Goal: Information Seeking & Learning: Learn about a topic

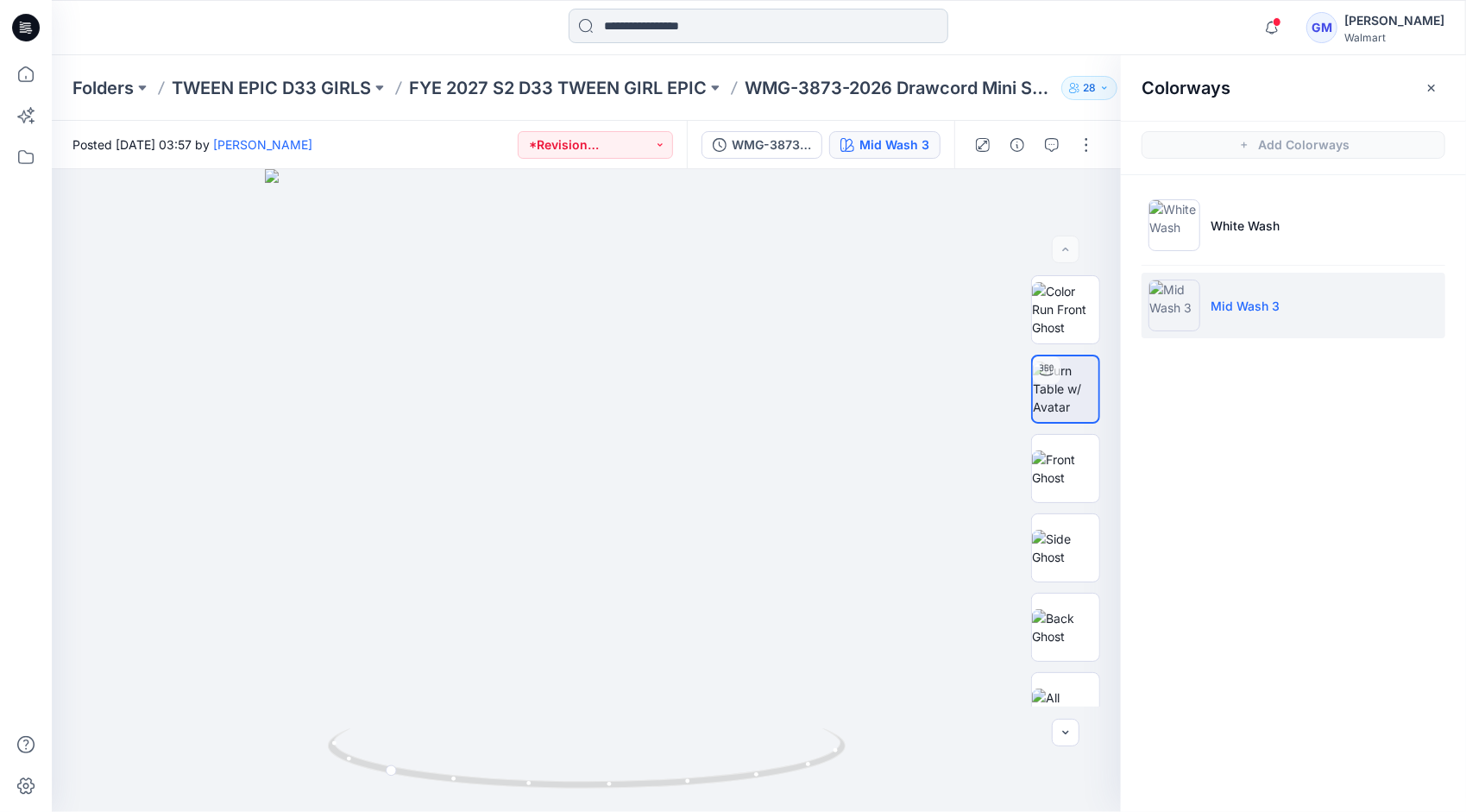
click at [742, 15] on input at bounding box center [759, 26] width 380 height 35
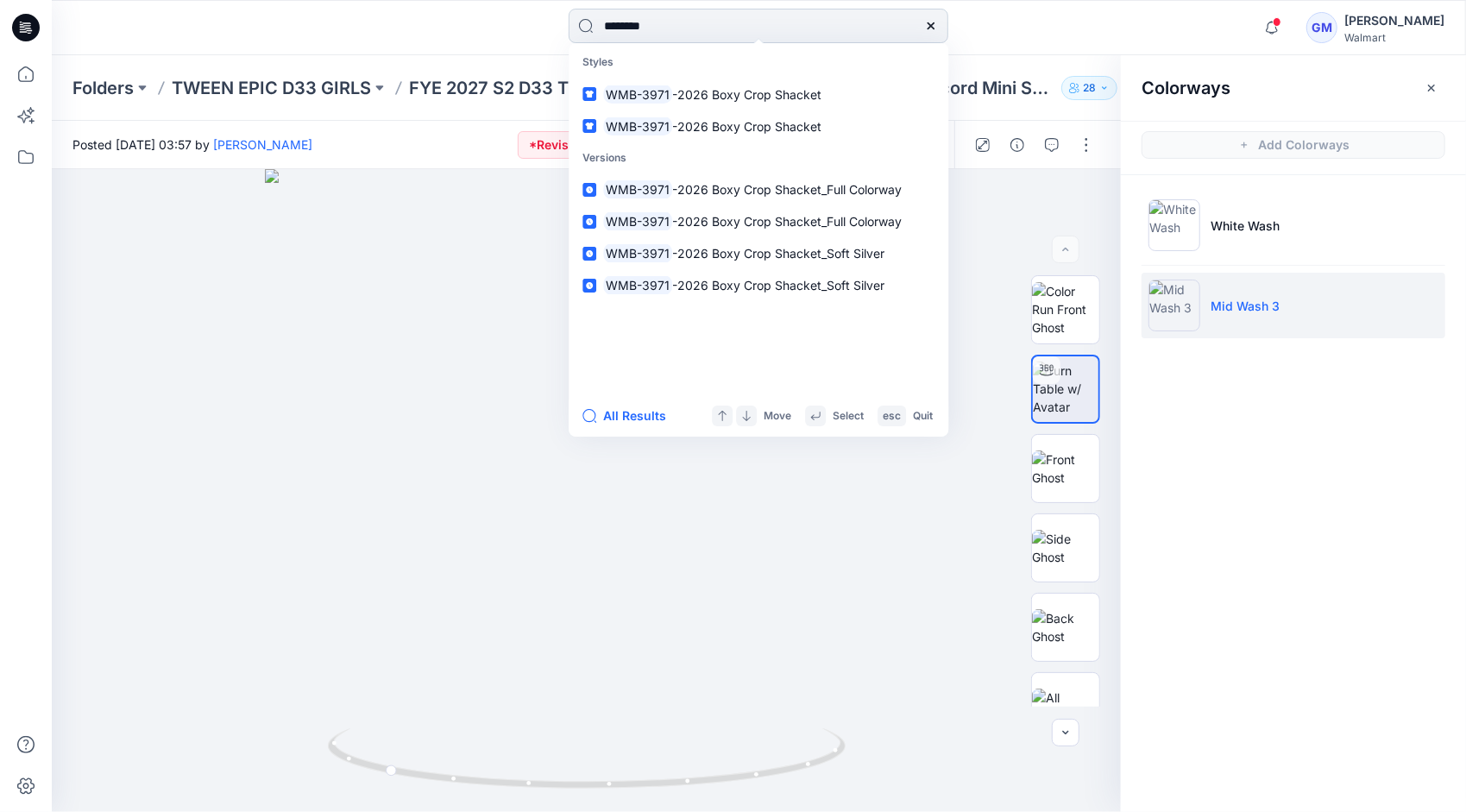
type input "********"
click at [629, 418] on button "All Results" at bounding box center [629, 415] width 95 height 20
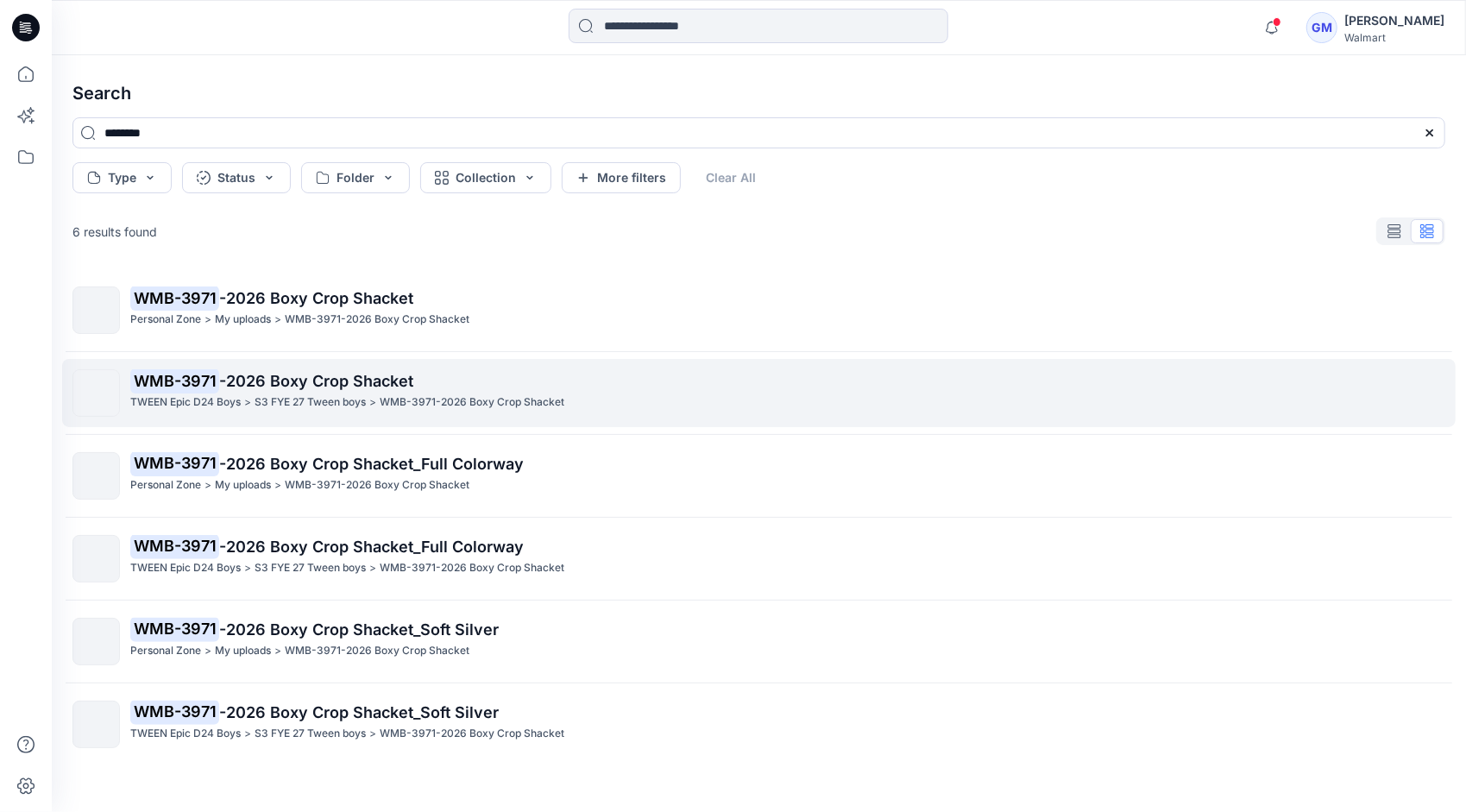
click at [333, 394] on p "S3 FYE 27 Tween boys" at bounding box center [310, 402] width 111 height 18
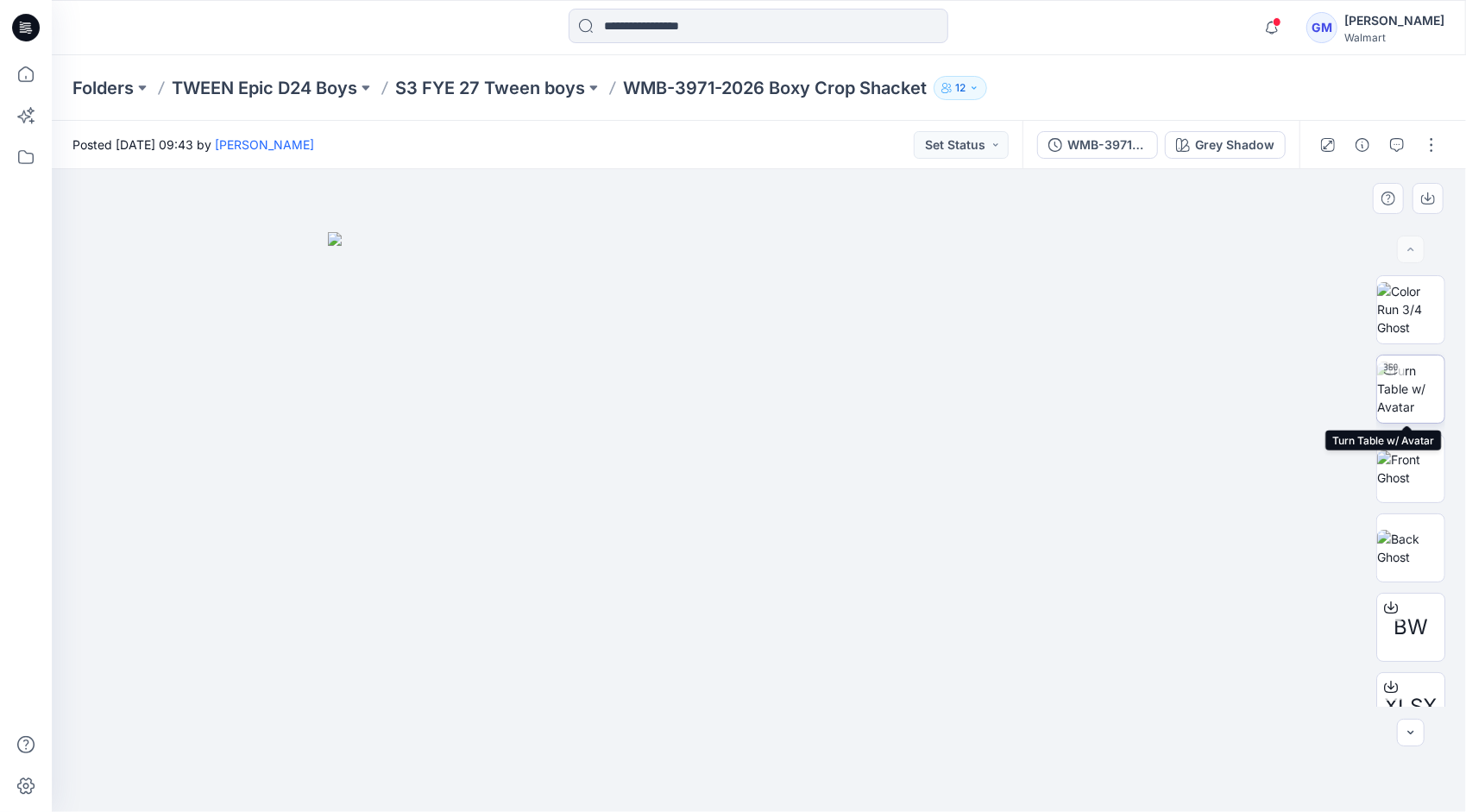
click at [1409, 395] on img at bounding box center [1411, 388] width 67 height 54
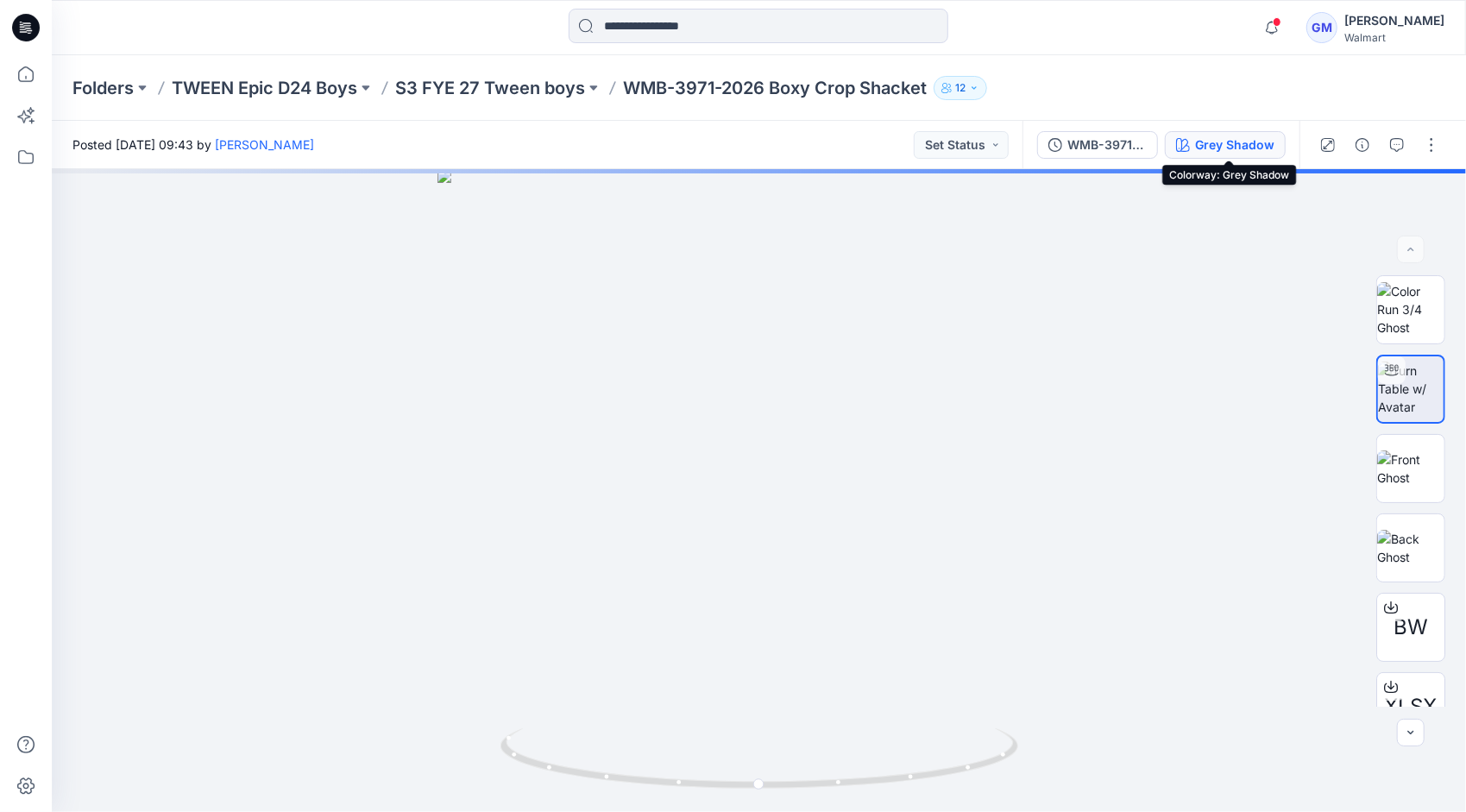
click at [1245, 140] on div "Grey Shadow" at bounding box center [1234, 145] width 79 height 19
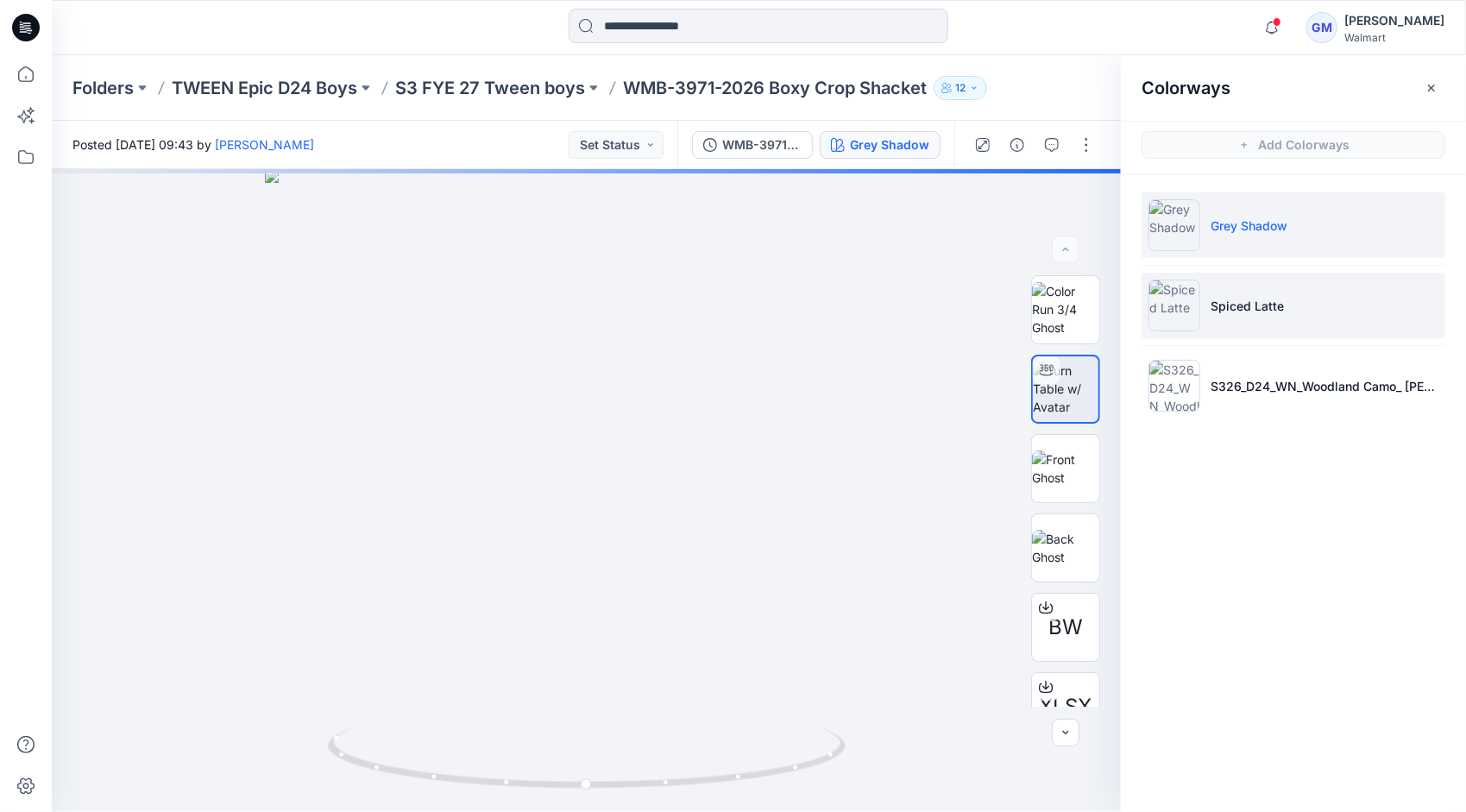
click at [1289, 311] on li "Spiced Latte" at bounding box center [1294, 305] width 303 height 66
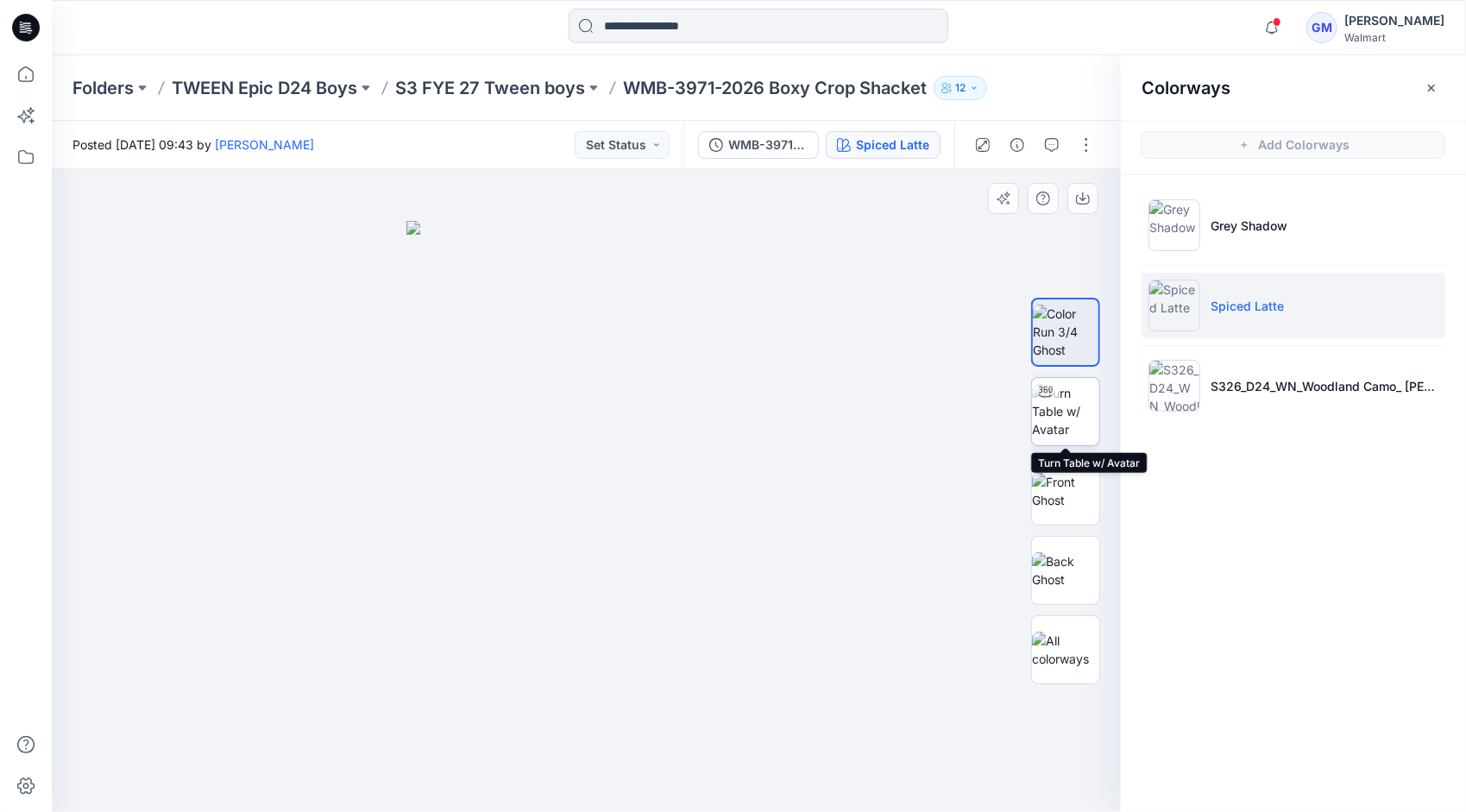
click at [1076, 416] on img at bounding box center [1066, 411] width 67 height 54
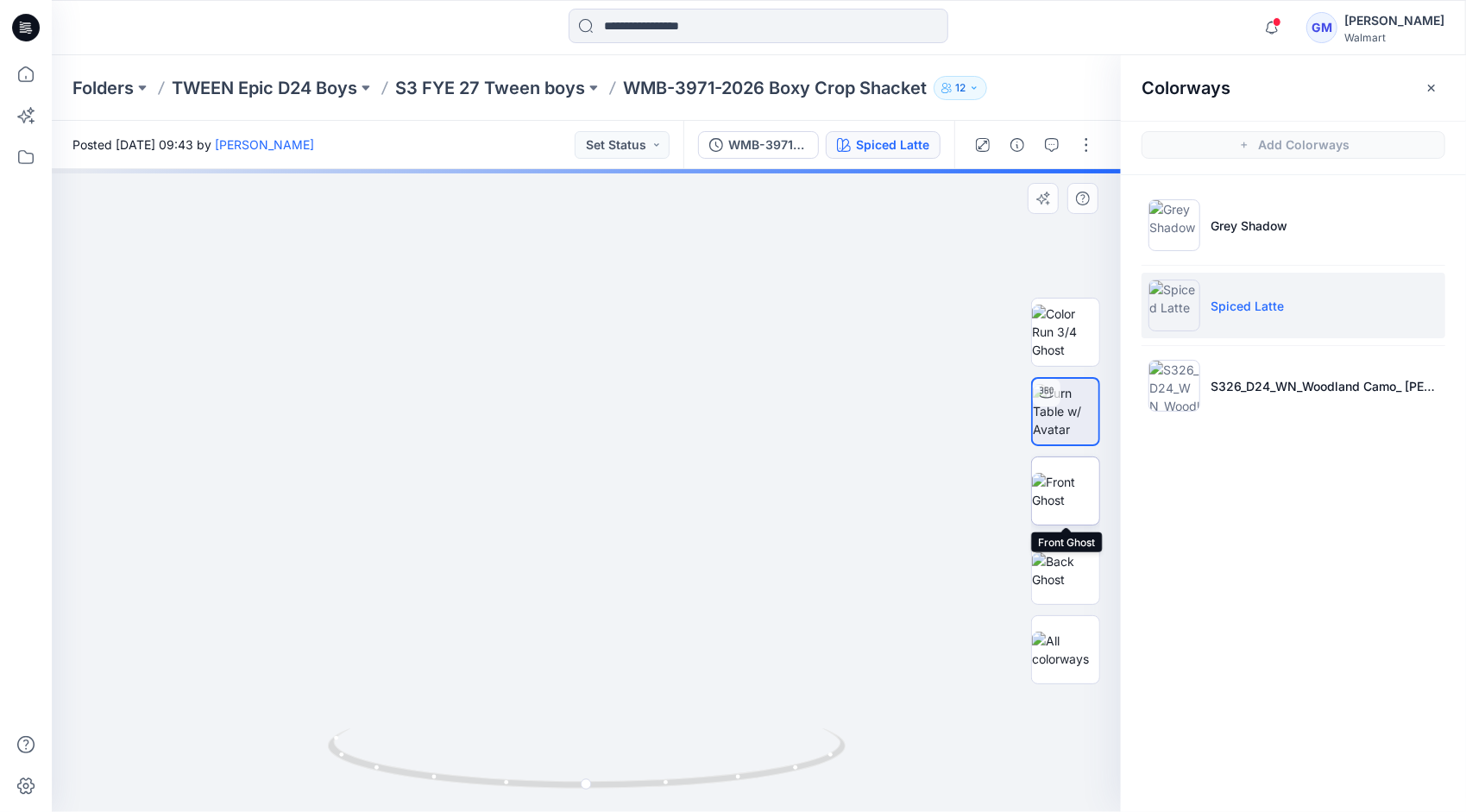
click at [1052, 502] on img at bounding box center [1066, 491] width 67 height 36
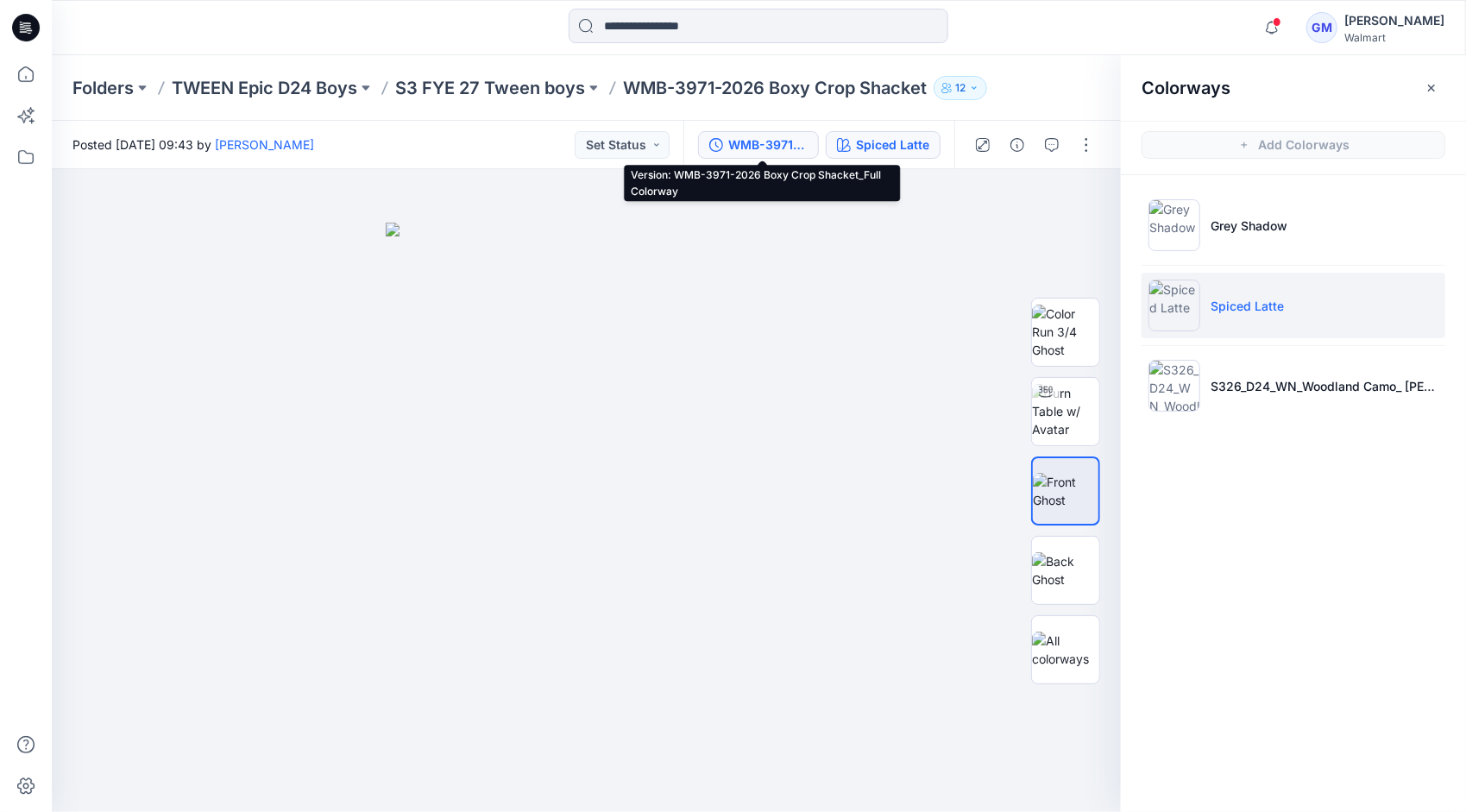
click at [749, 142] on div "WMB-3971-2026 Boxy Crop Shacket_Full Colorway" at bounding box center [768, 145] width 79 height 19
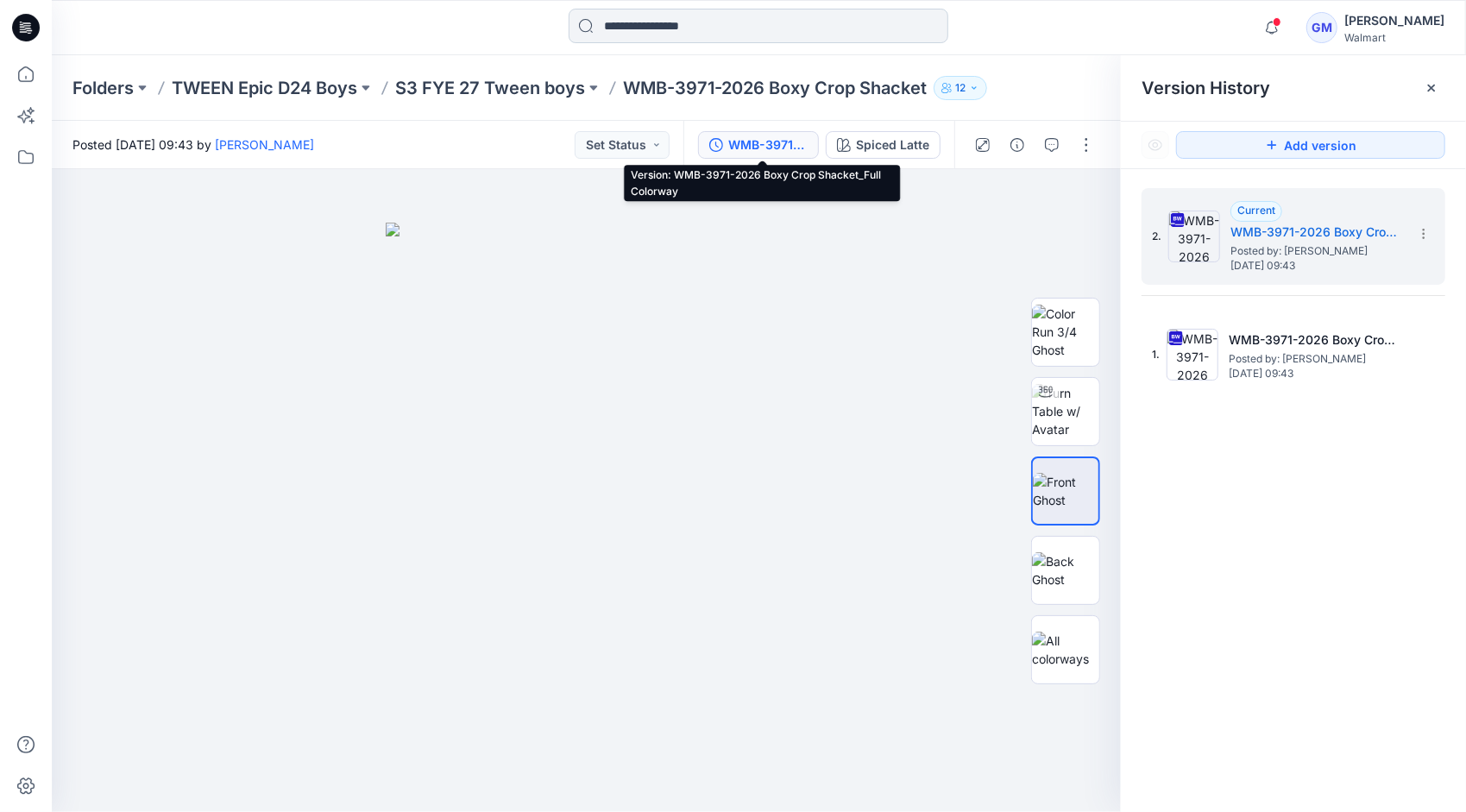
click at [656, 32] on input at bounding box center [759, 26] width 380 height 35
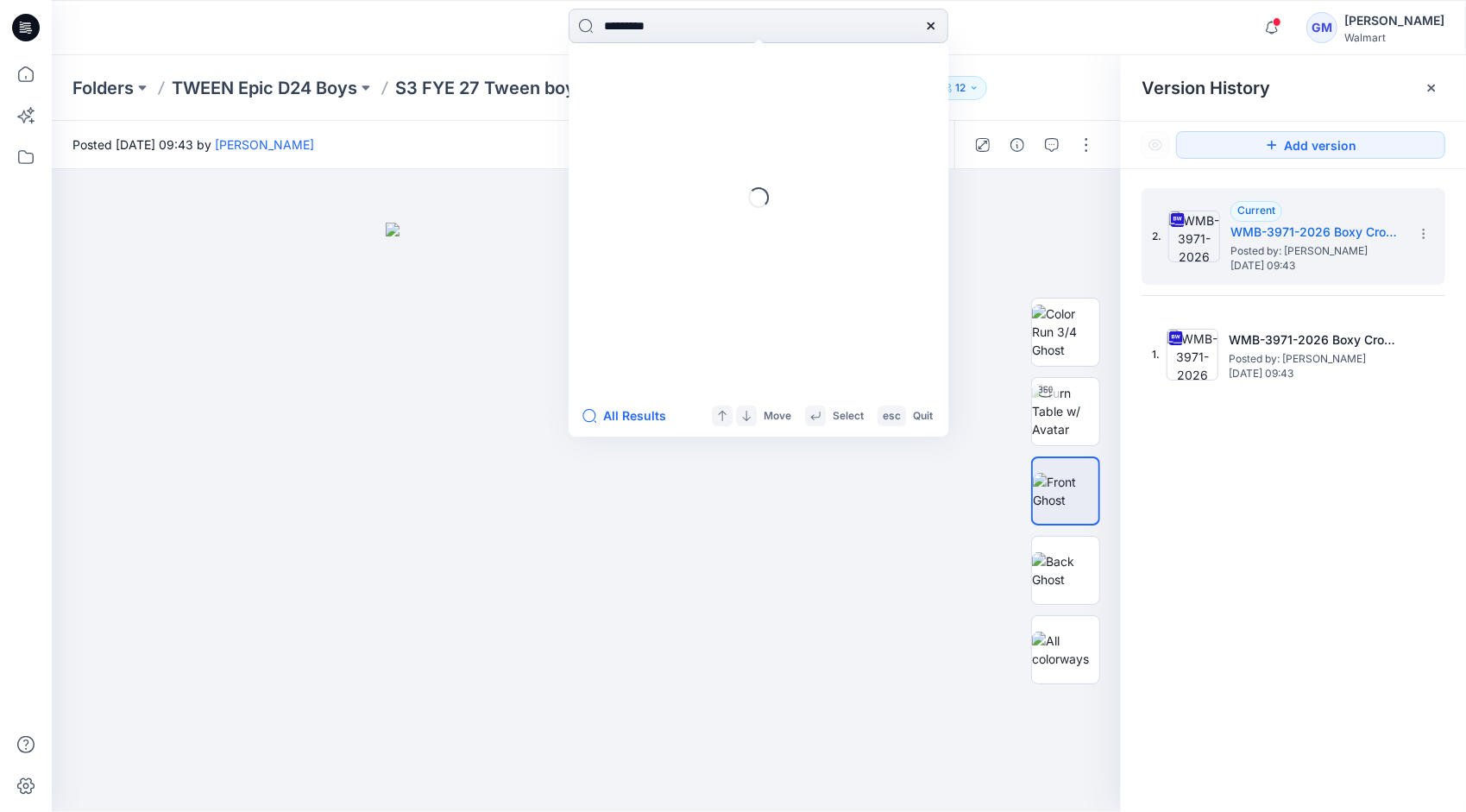
type input "*********"
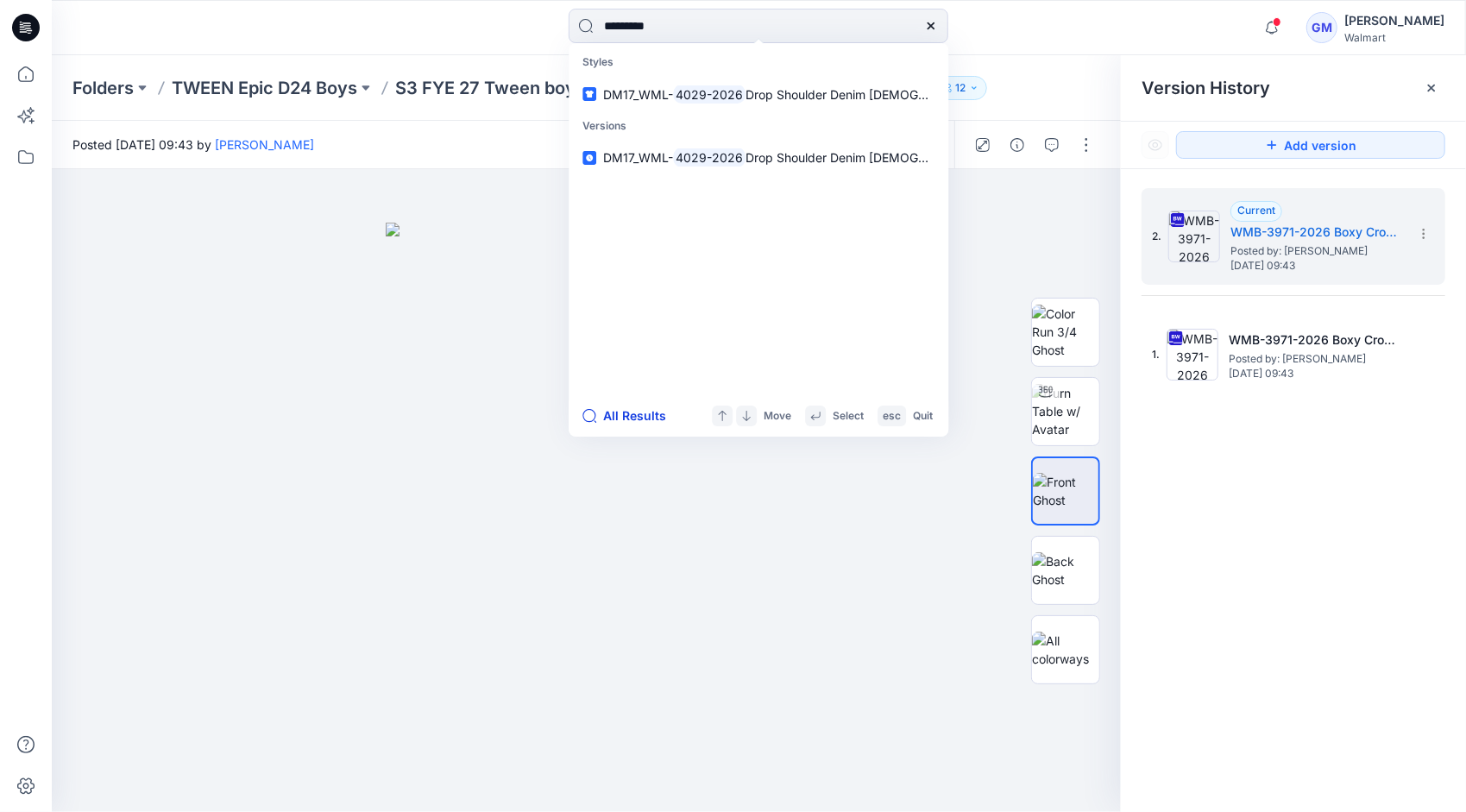
click at [650, 413] on button "All Results" at bounding box center [629, 415] width 95 height 20
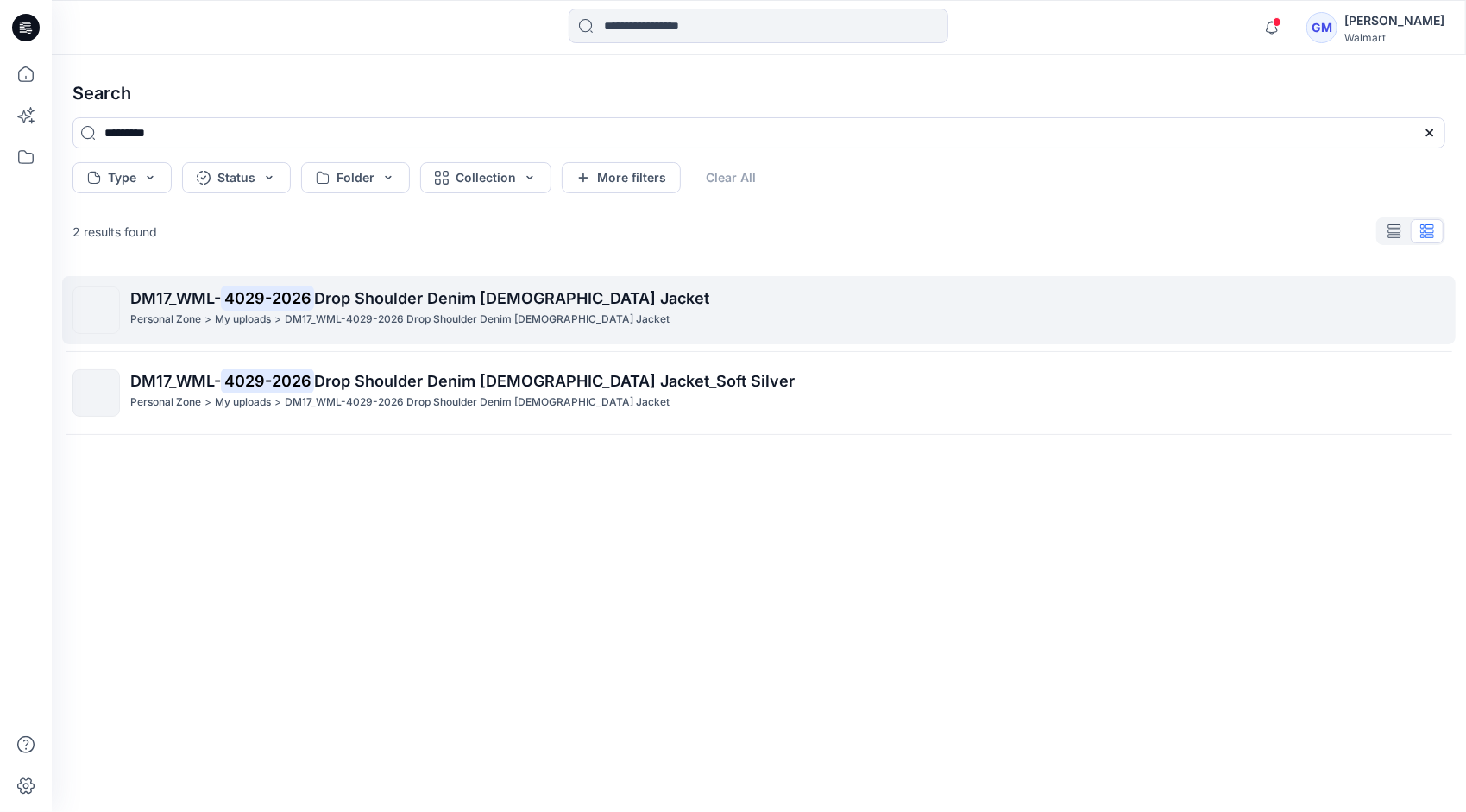
click at [346, 325] on p "DM17_WML-4029-2026 Drop Shoulder Denim [DEMOGRAPHIC_DATA] Jacket" at bounding box center [477, 319] width 385 height 18
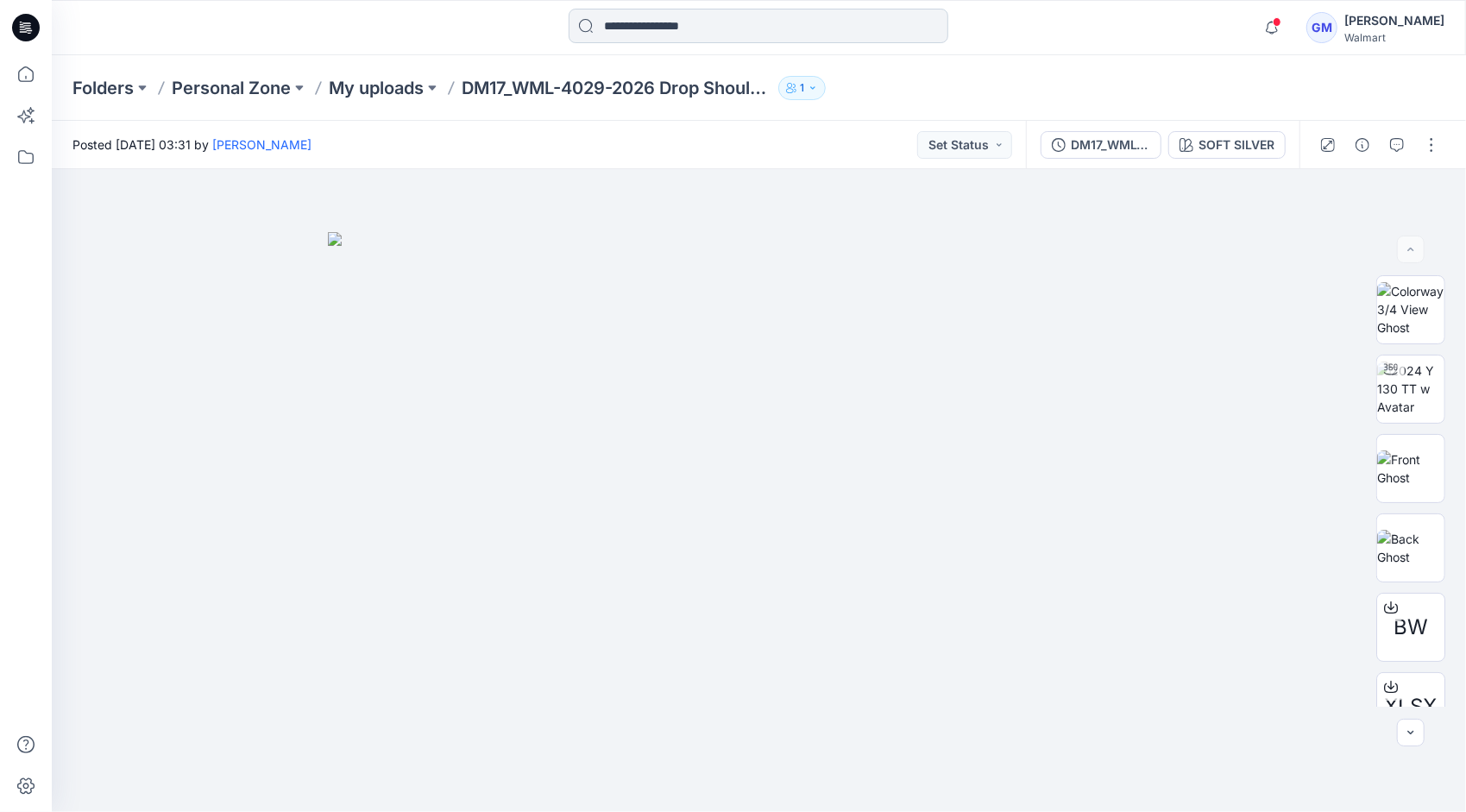
click at [738, 29] on input at bounding box center [759, 26] width 380 height 35
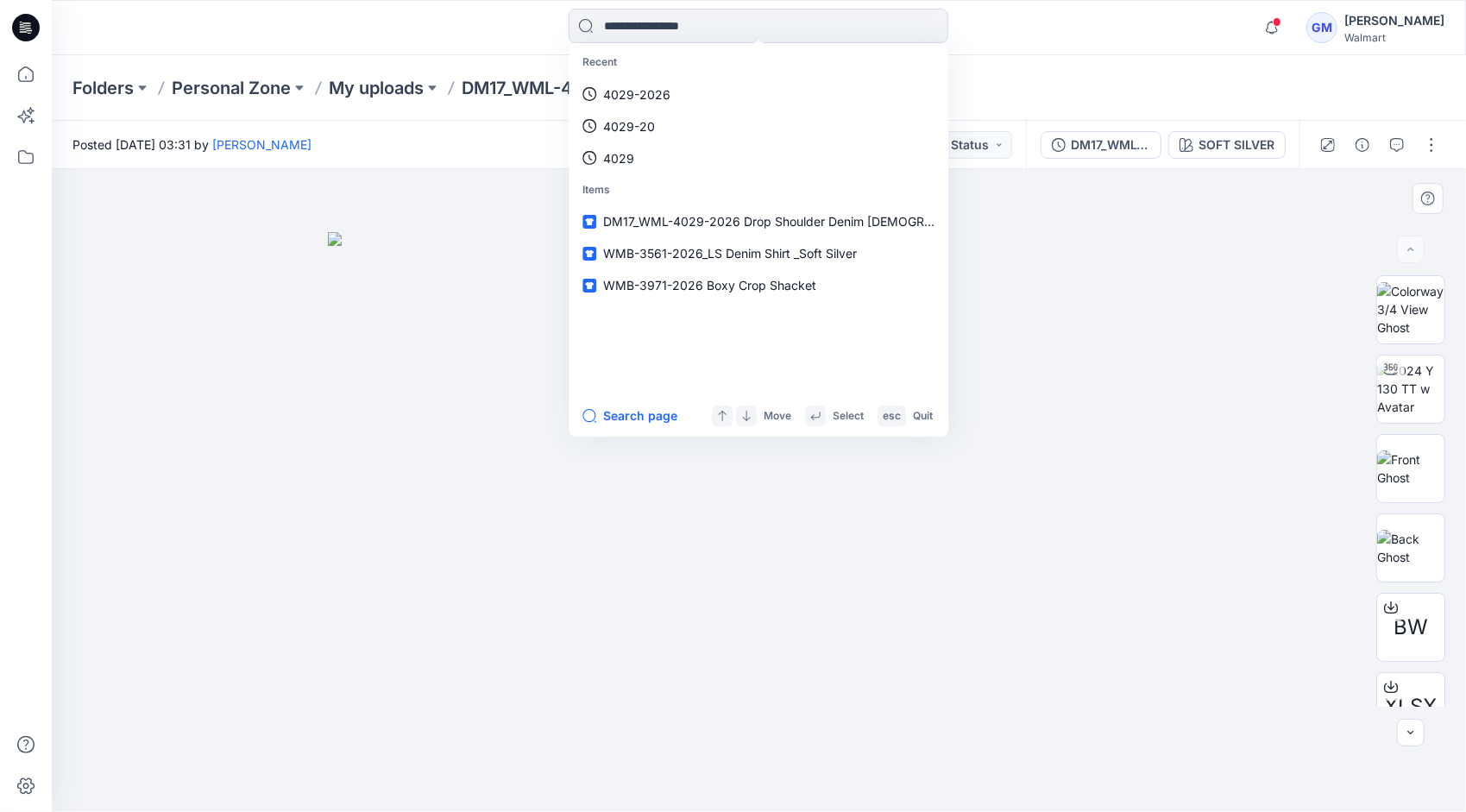
click at [1129, 289] on img at bounding box center [760, 523] width 863 height 581
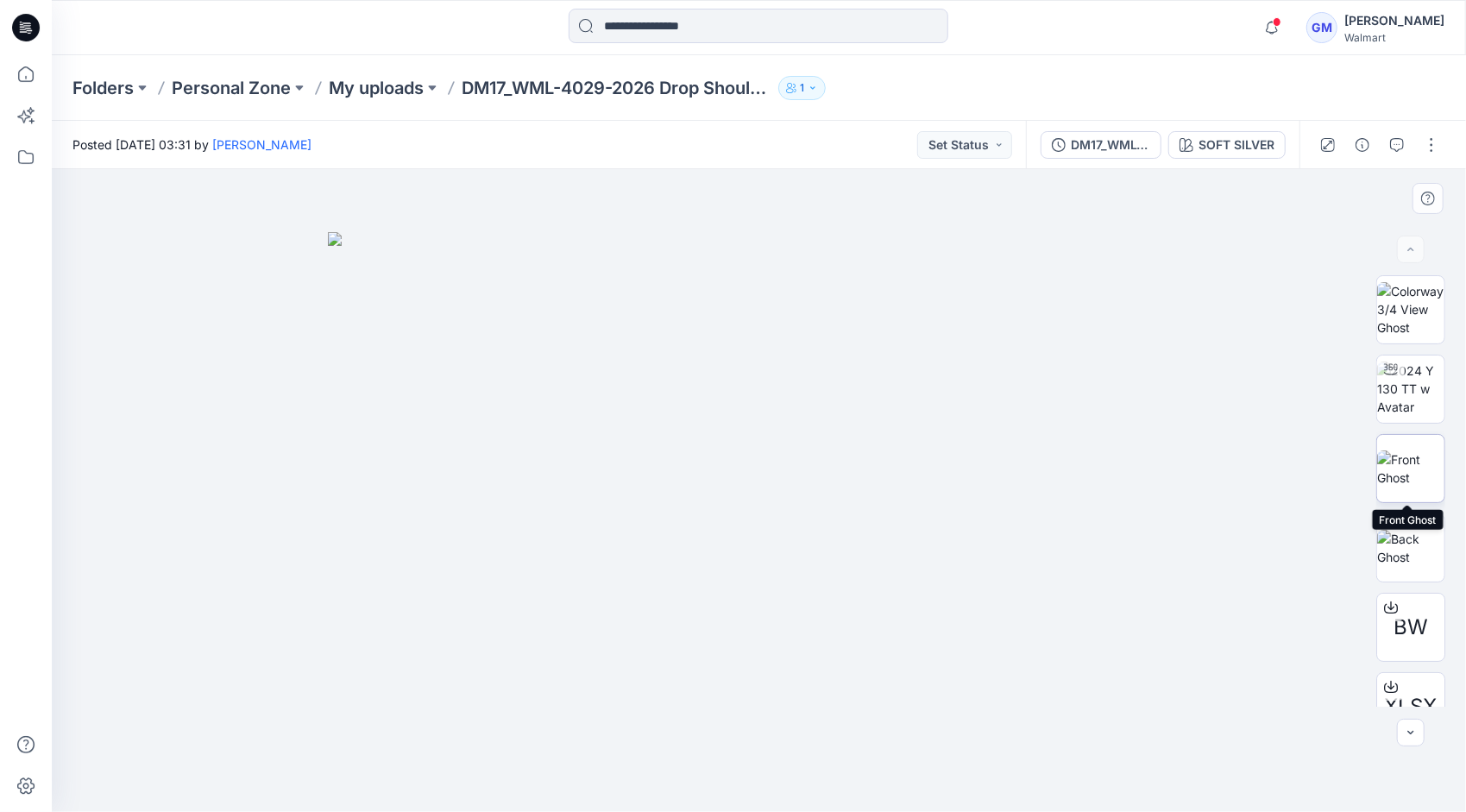
click at [1414, 451] on img at bounding box center [1411, 469] width 67 height 36
click at [1410, 304] on img at bounding box center [1411, 309] width 67 height 54
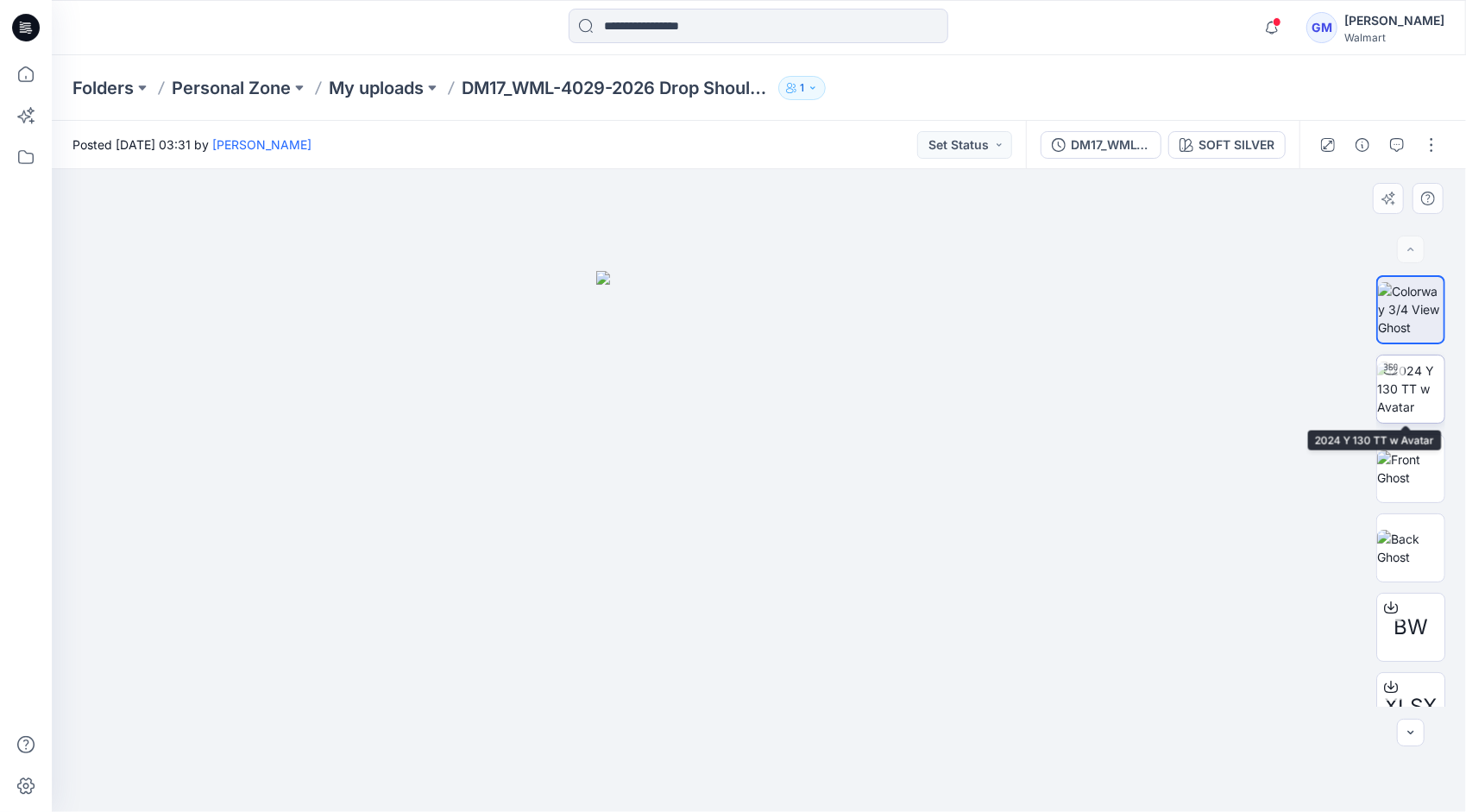
click at [1421, 402] on img at bounding box center [1411, 388] width 67 height 54
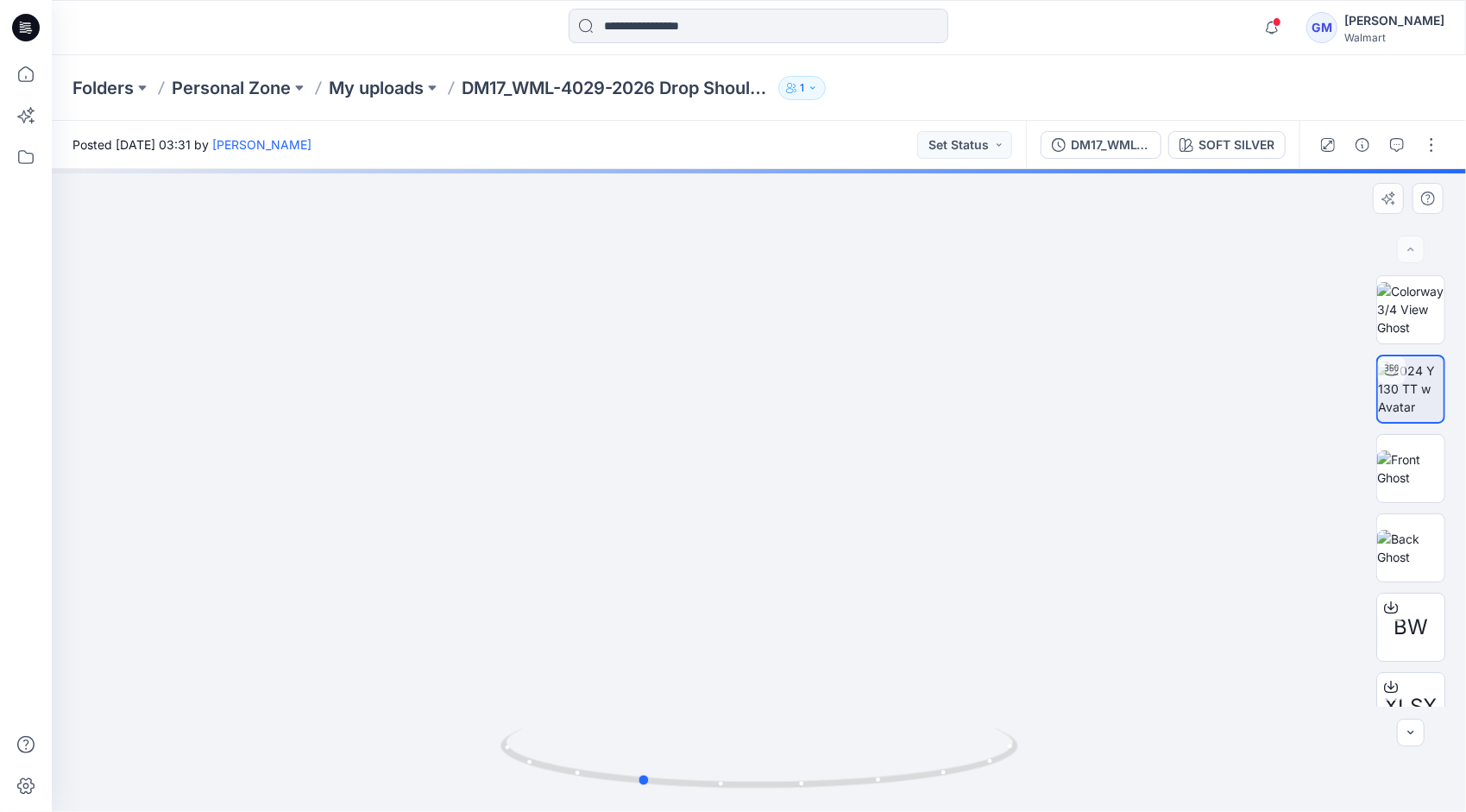
drag, startPoint x: 964, startPoint y: 777, endPoint x: 847, endPoint y: 794, distance: 118.2
click at [847, 794] on div at bounding box center [760, 769] width 518 height 86
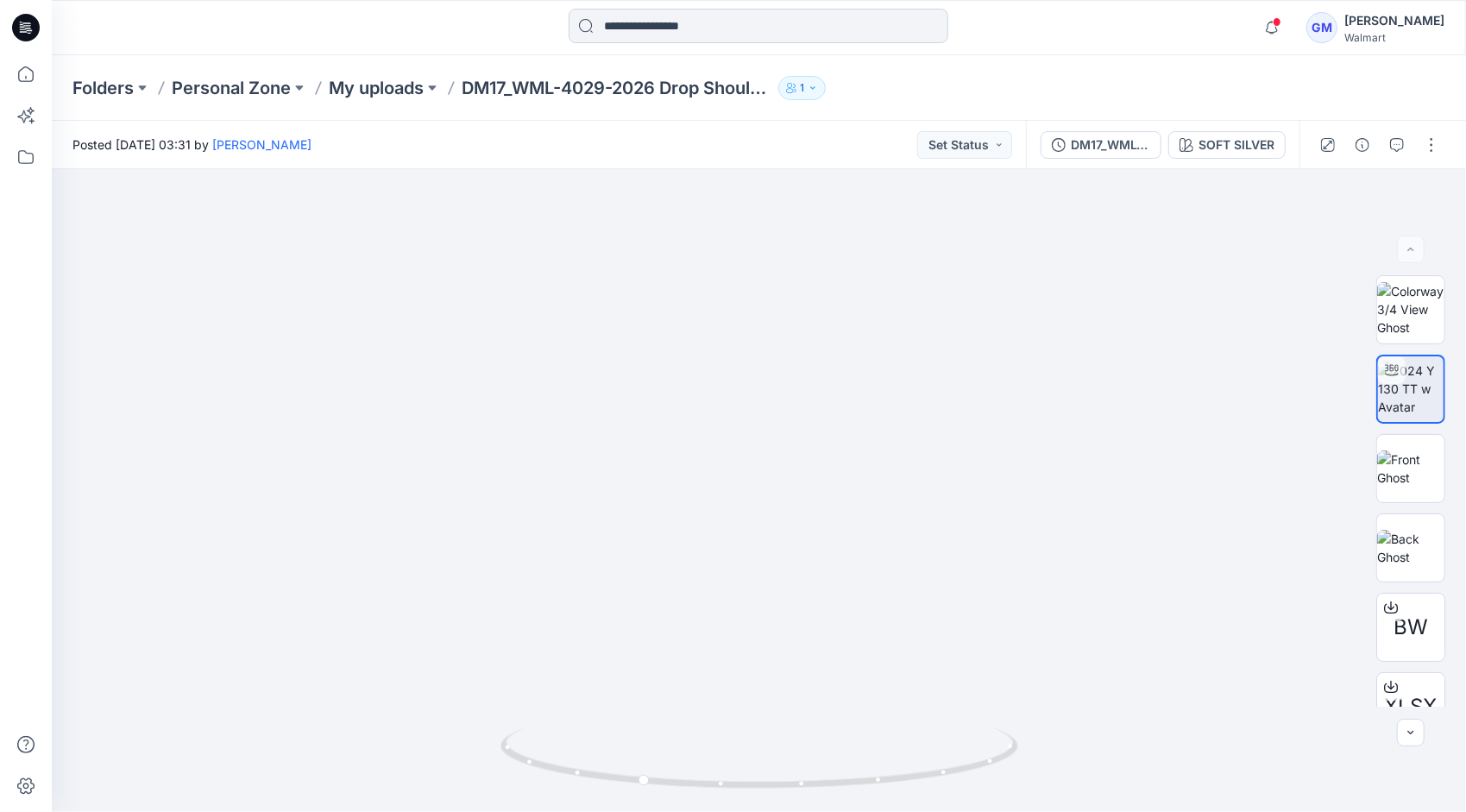
click at [751, 35] on input at bounding box center [759, 26] width 380 height 35
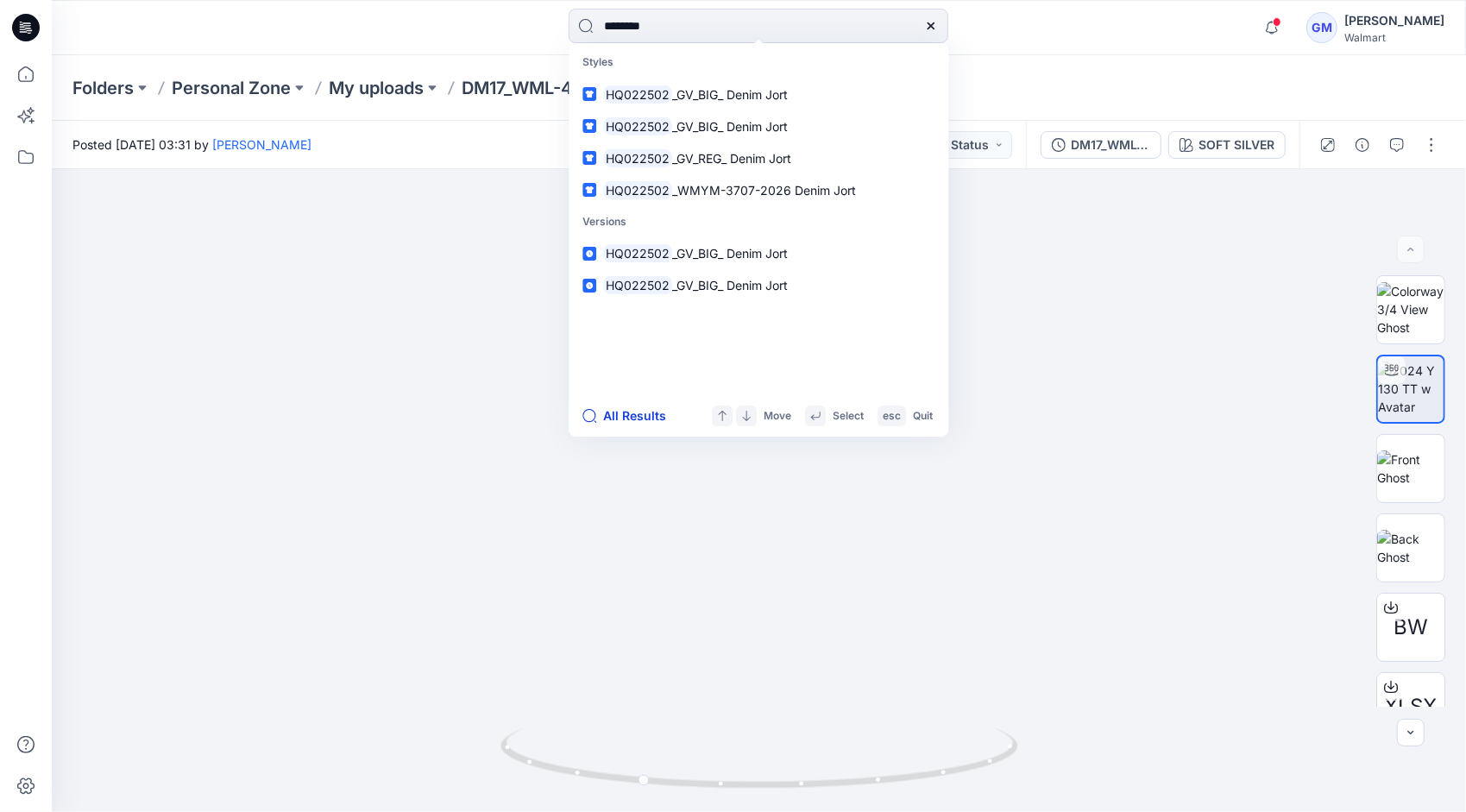
type input "********"
click at [646, 416] on button "All Results" at bounding box center [629, 415] width 95 height 20
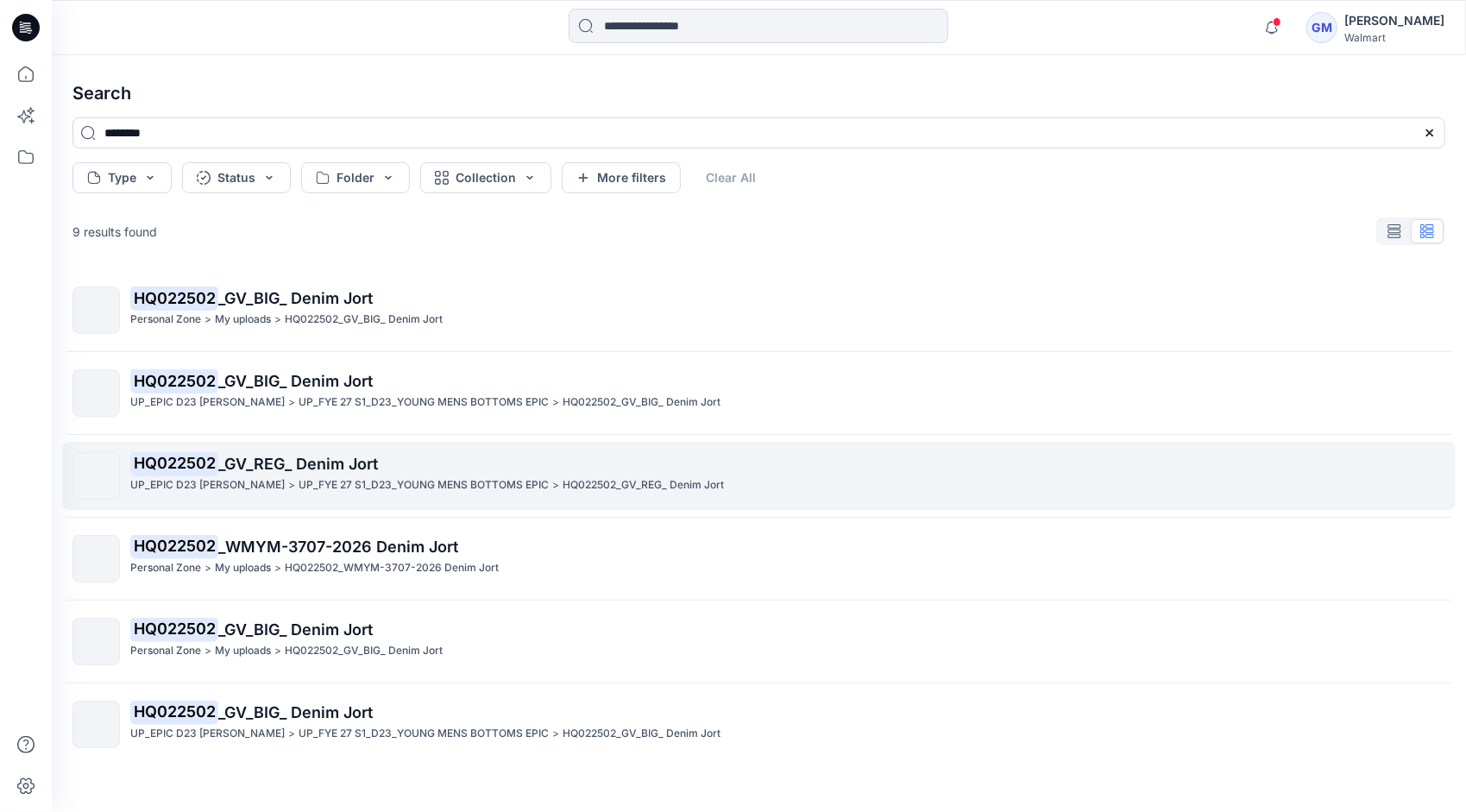
click at [310, 483] on p "UP_FYE 27 S1_D23_YOUNG MENS BOTTOMS EPIC" at bounding box center [423, 485] width 250 height 18
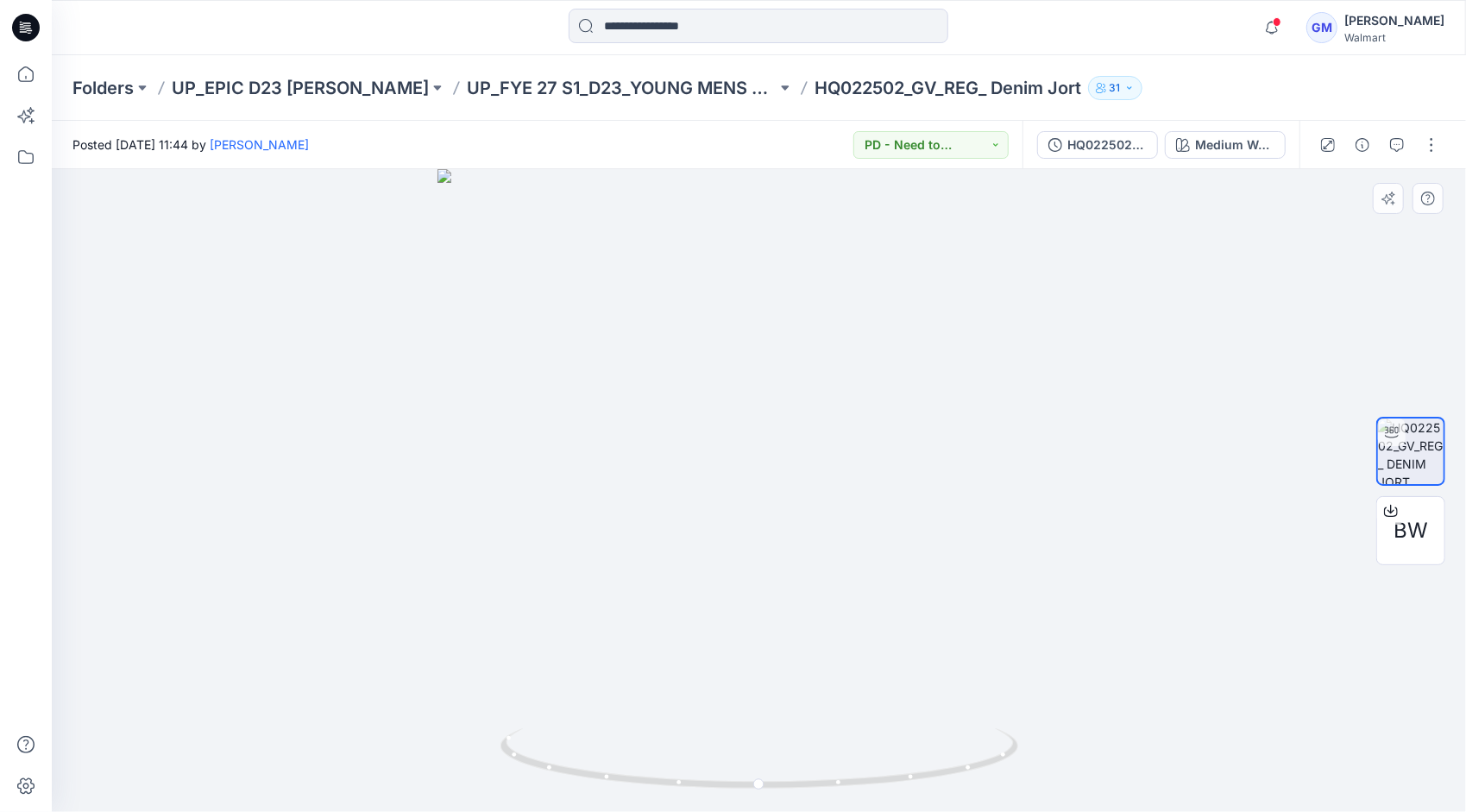
click at [261, 467] on div at bounding box center [759, 491] width 1415 height 643
click at [288, 284] on div at bounding box center [759, 491] width 1415 height 643
click at [612, 78] on p "UP_FYE 27 S1_D23_YOUNG MENS BOTTOMS EPIC" at bounding box center [621, 88] width 310 height 24
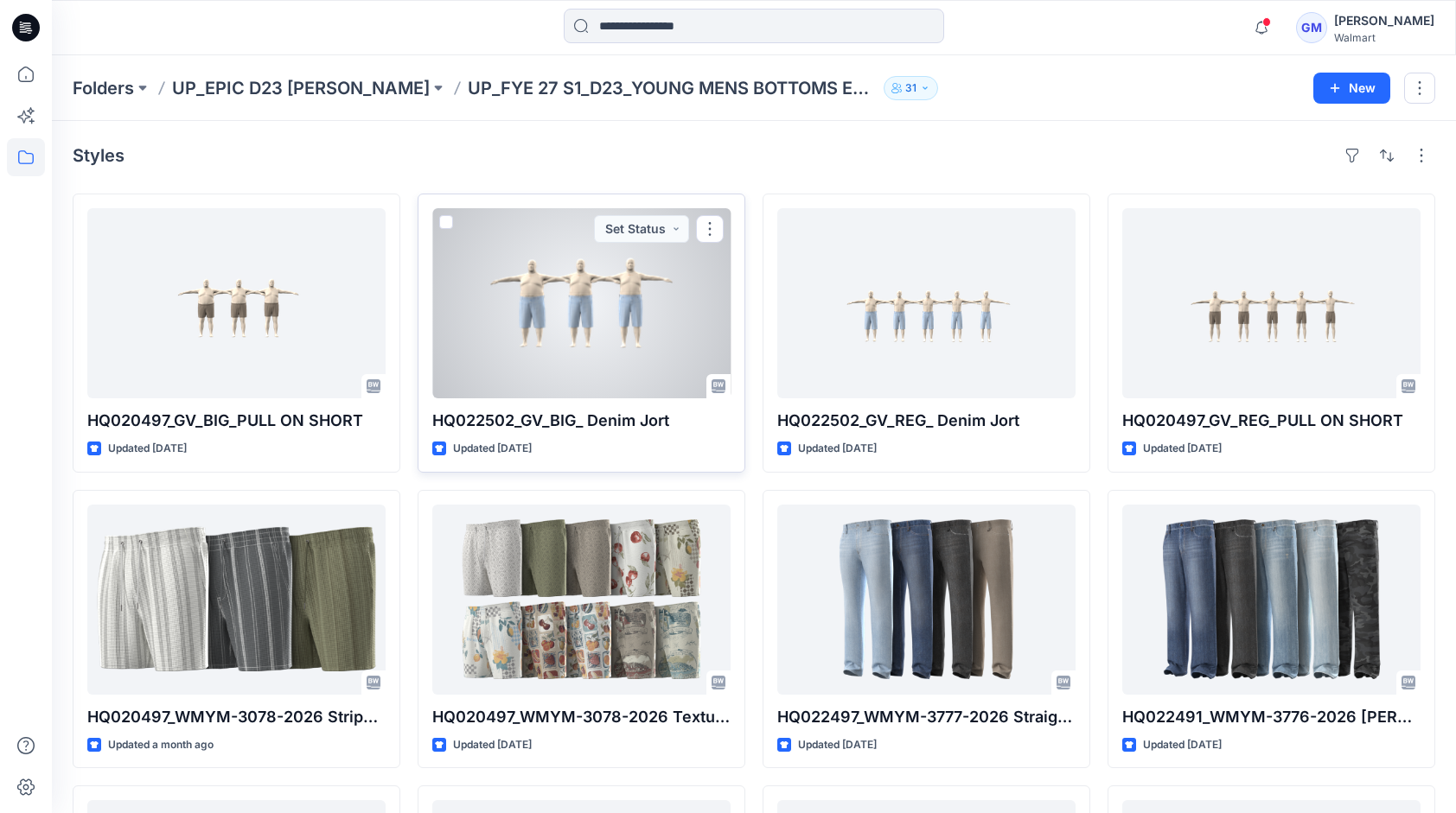
click at [599, 363] on div at bounding box center [581, 303] width 299 height 190
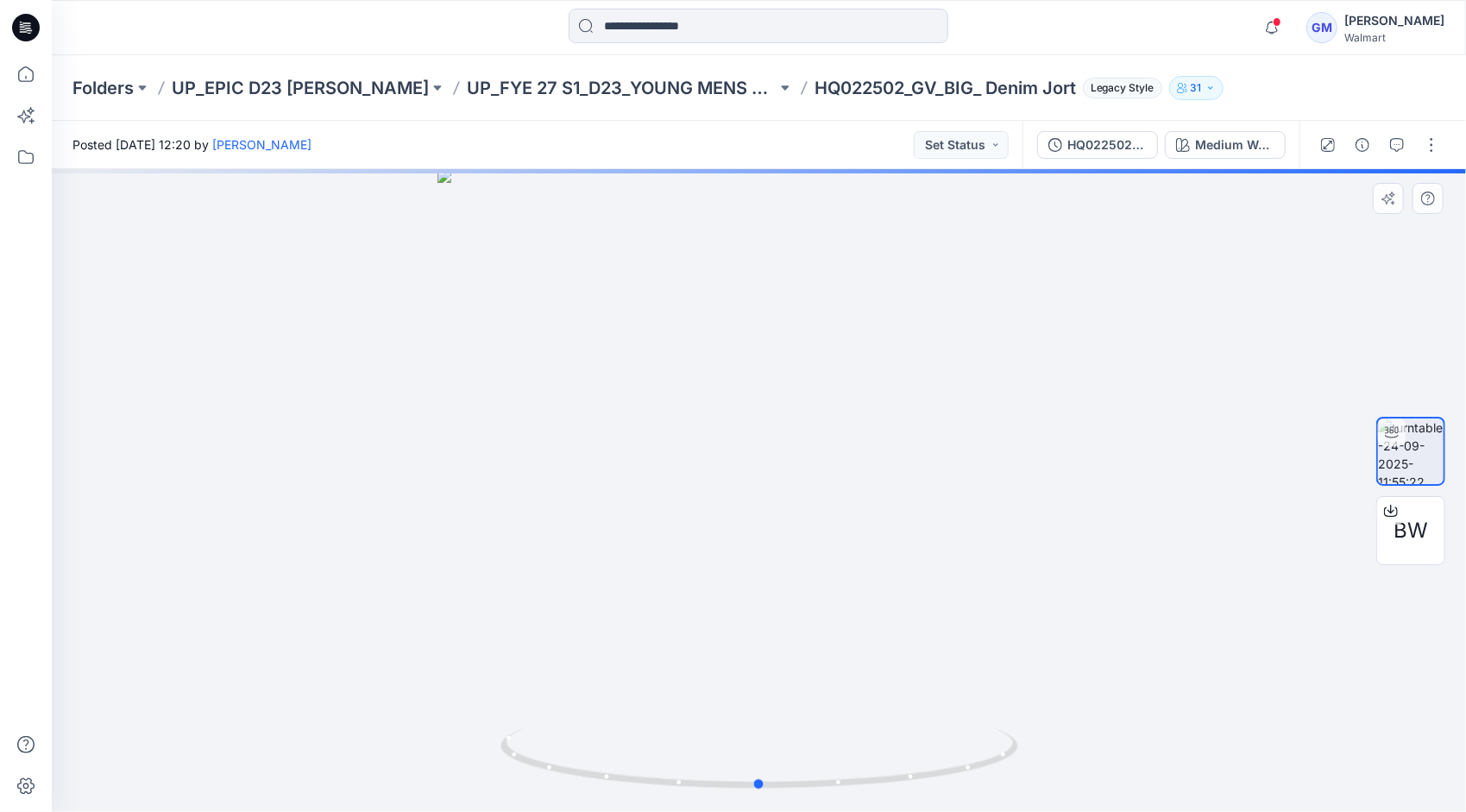
click at [293, 391] on div at bounding box center [759, 491] width 1415 height 643
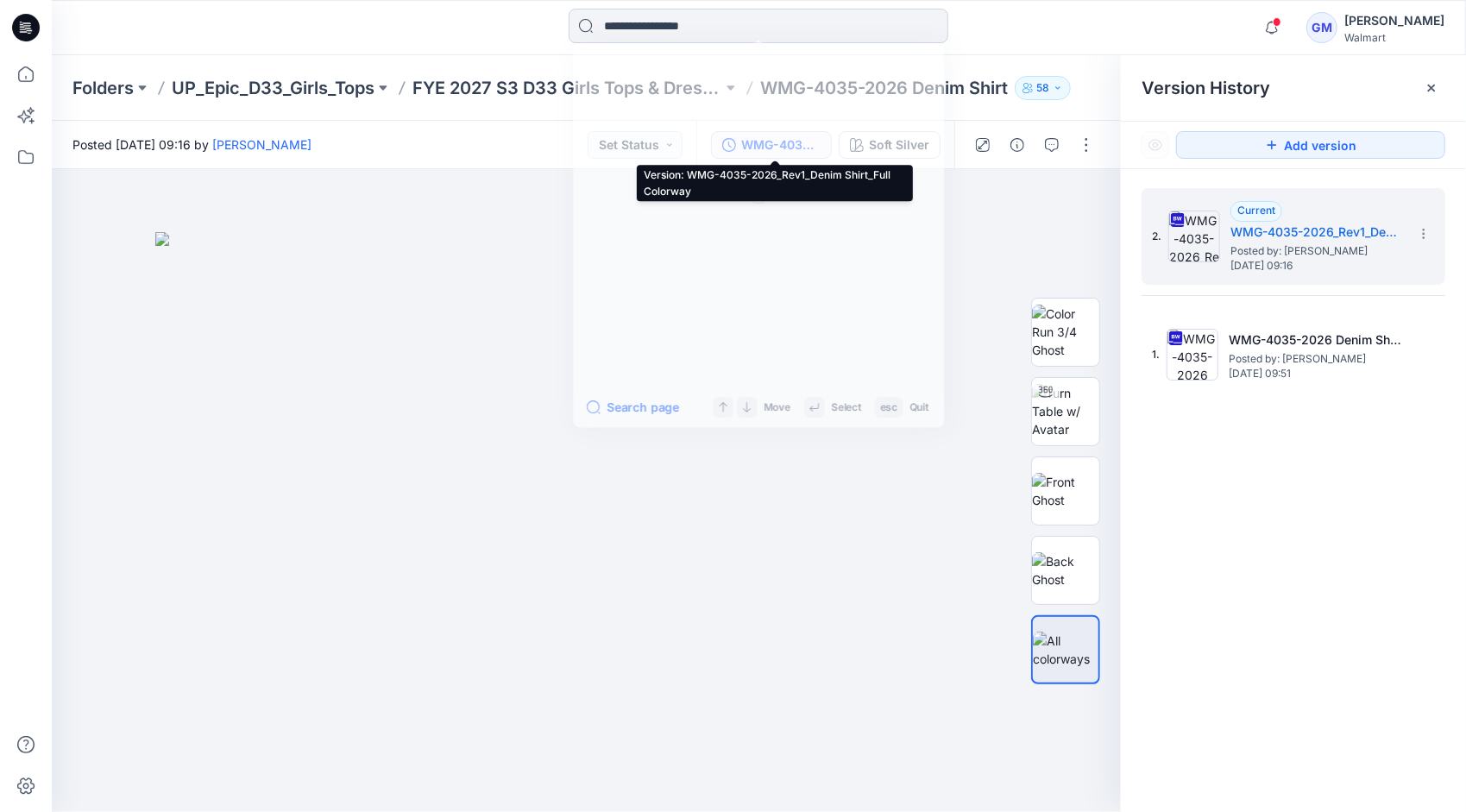
click at [732, 30] on input at bounding box center [759, 26] width 380 height 35
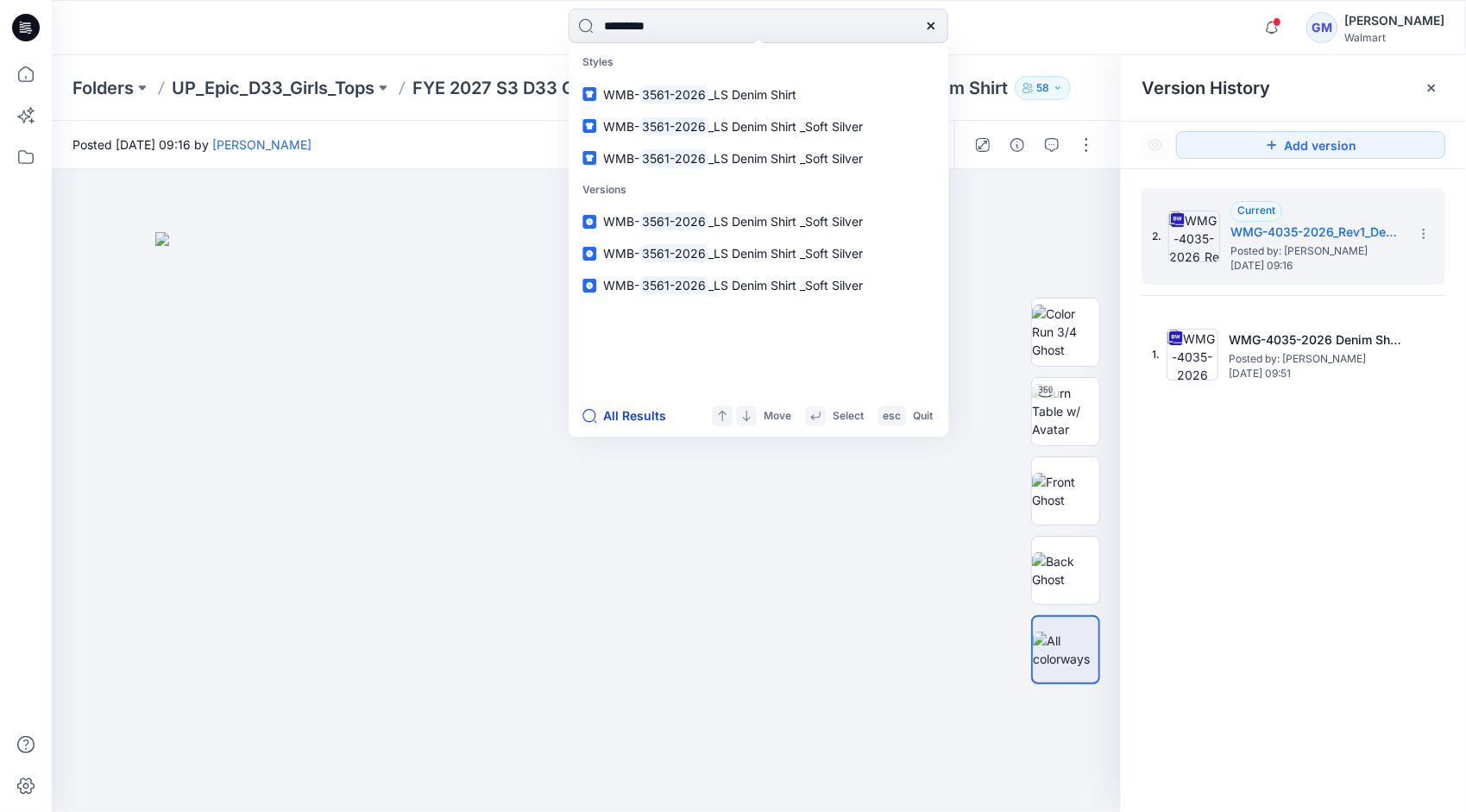
type input "*********"
click at [651, 416] on button "All Results" at bounding box center [629, 415] width 95 height 20
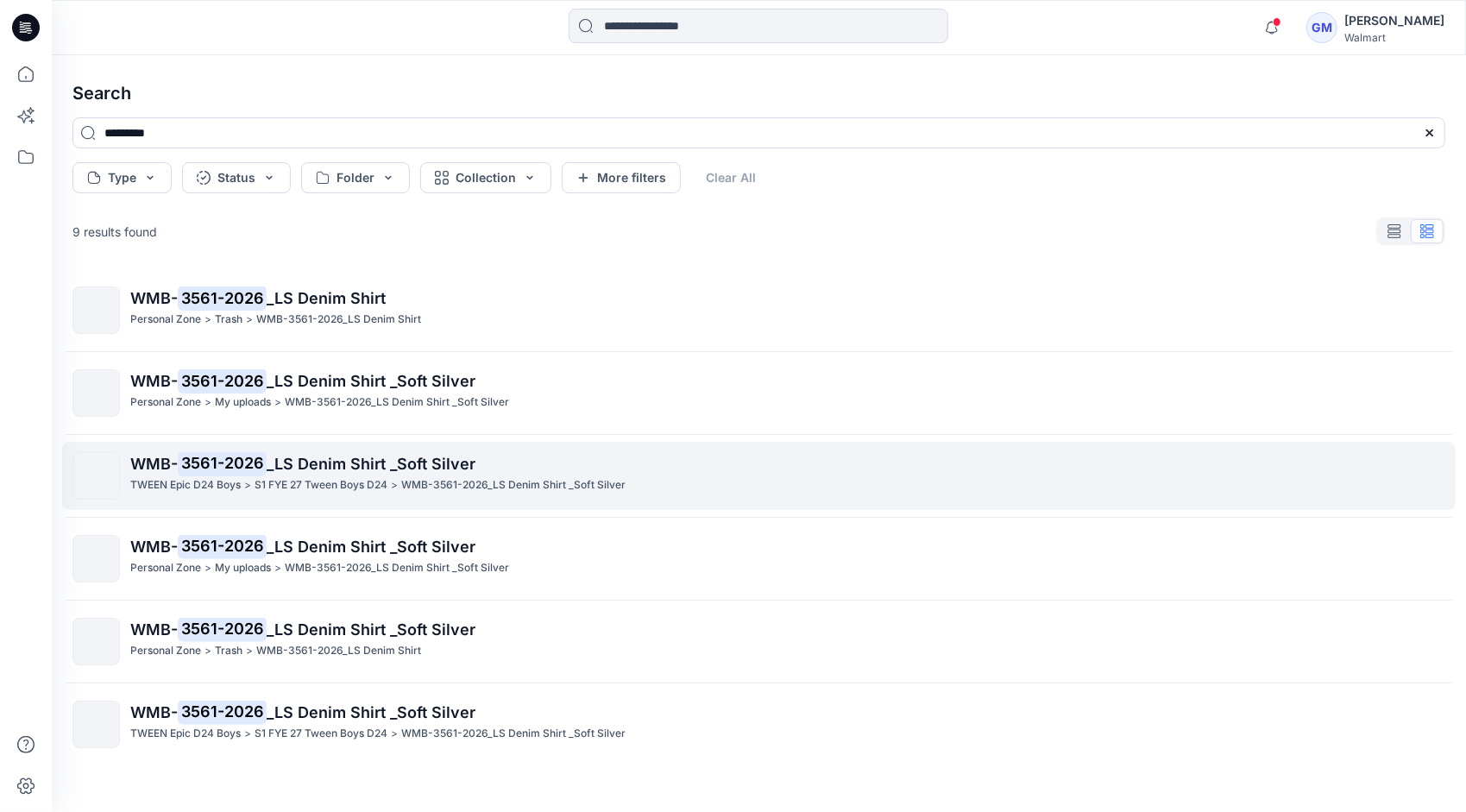
click at [311, 471] on span "_LS Denim Shirt _Soft Silver" at bounding box center [371, 464] width 209 height 18
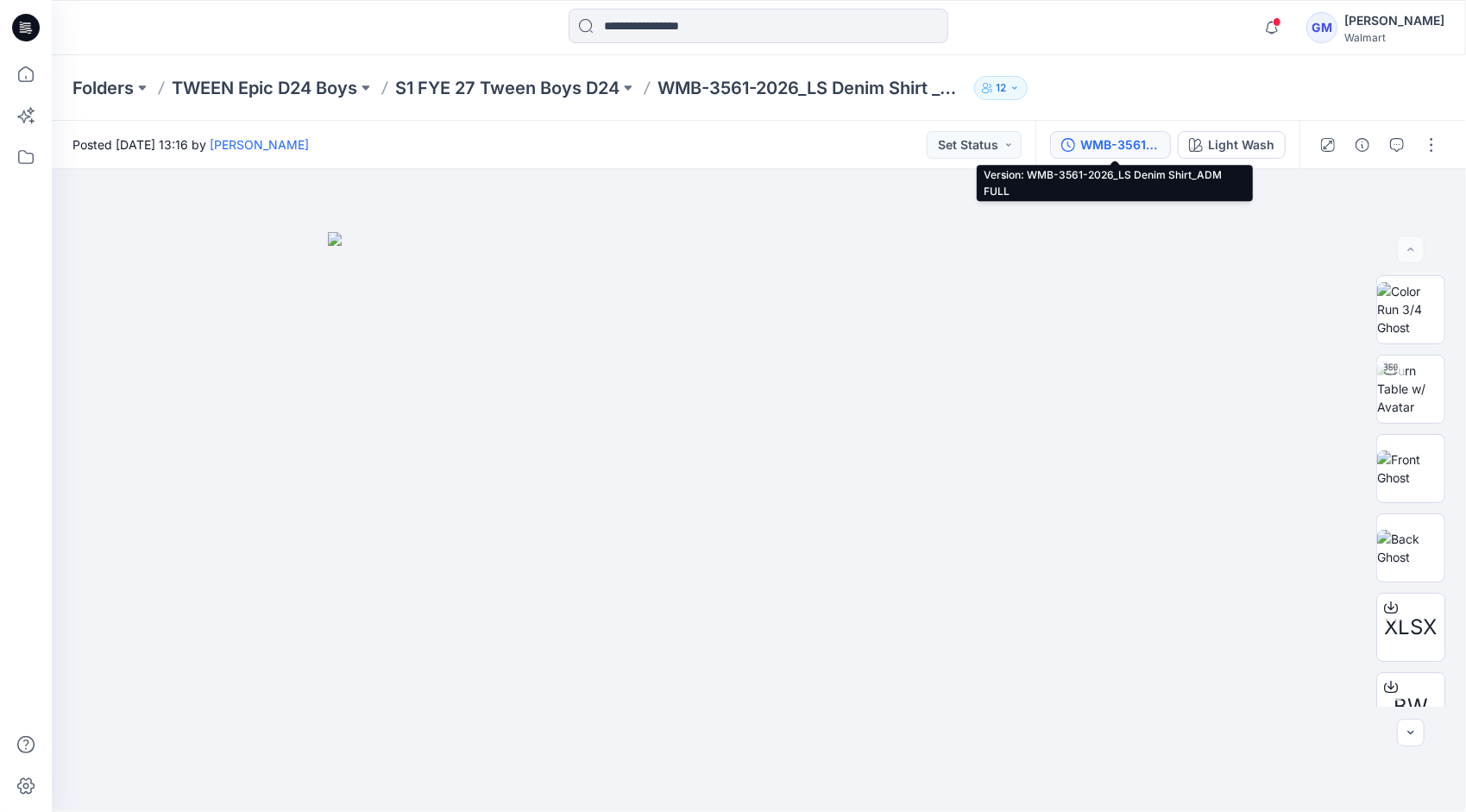
click at [1130, 144] on div "WMB-3561-2026_LS Denim Shirt_ADM FULL" at bounding box center [1120, 145] width 79 height 19
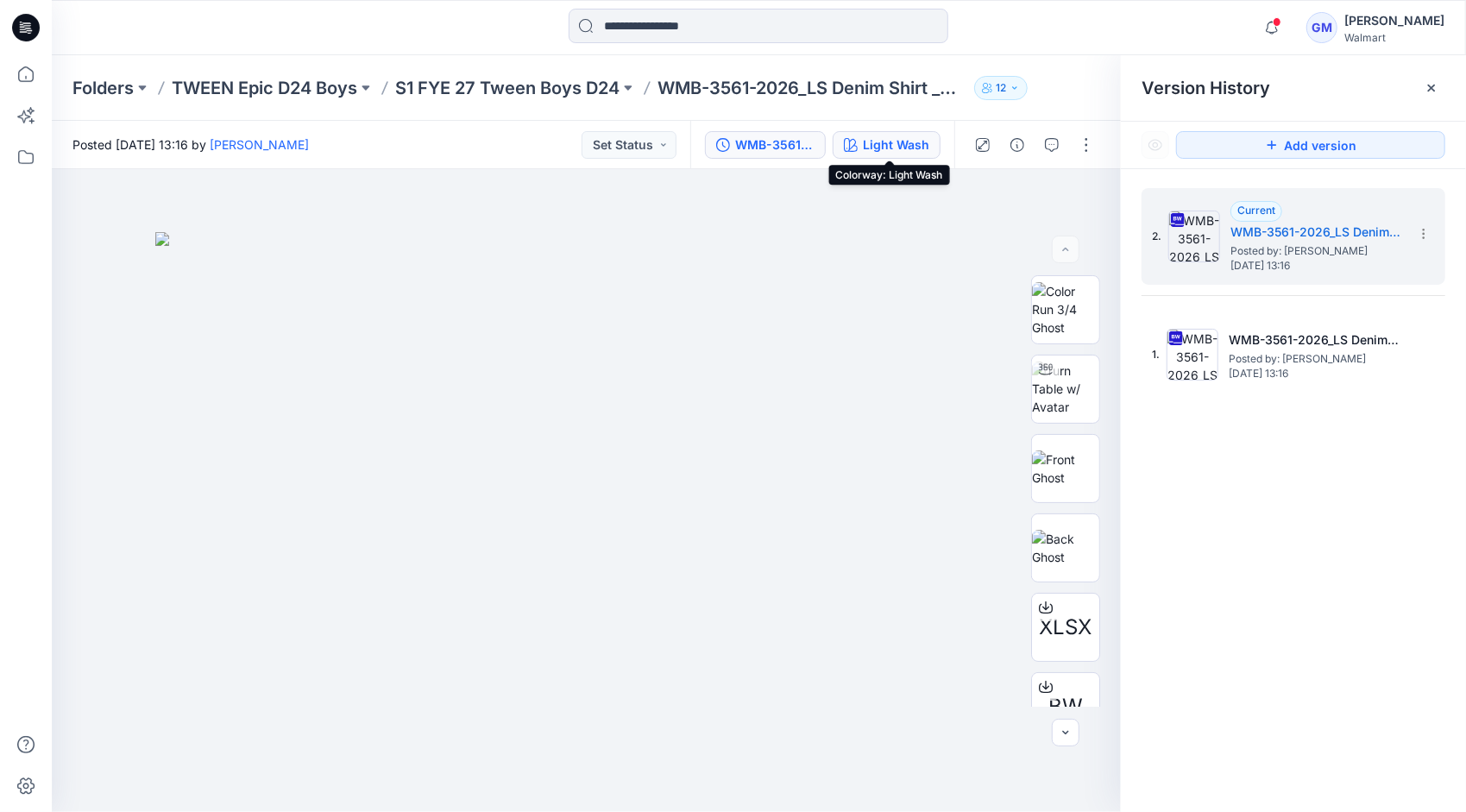
click at [918, 143] on div "Light Wash" at bounding box center [896, 145] width 67 height 19
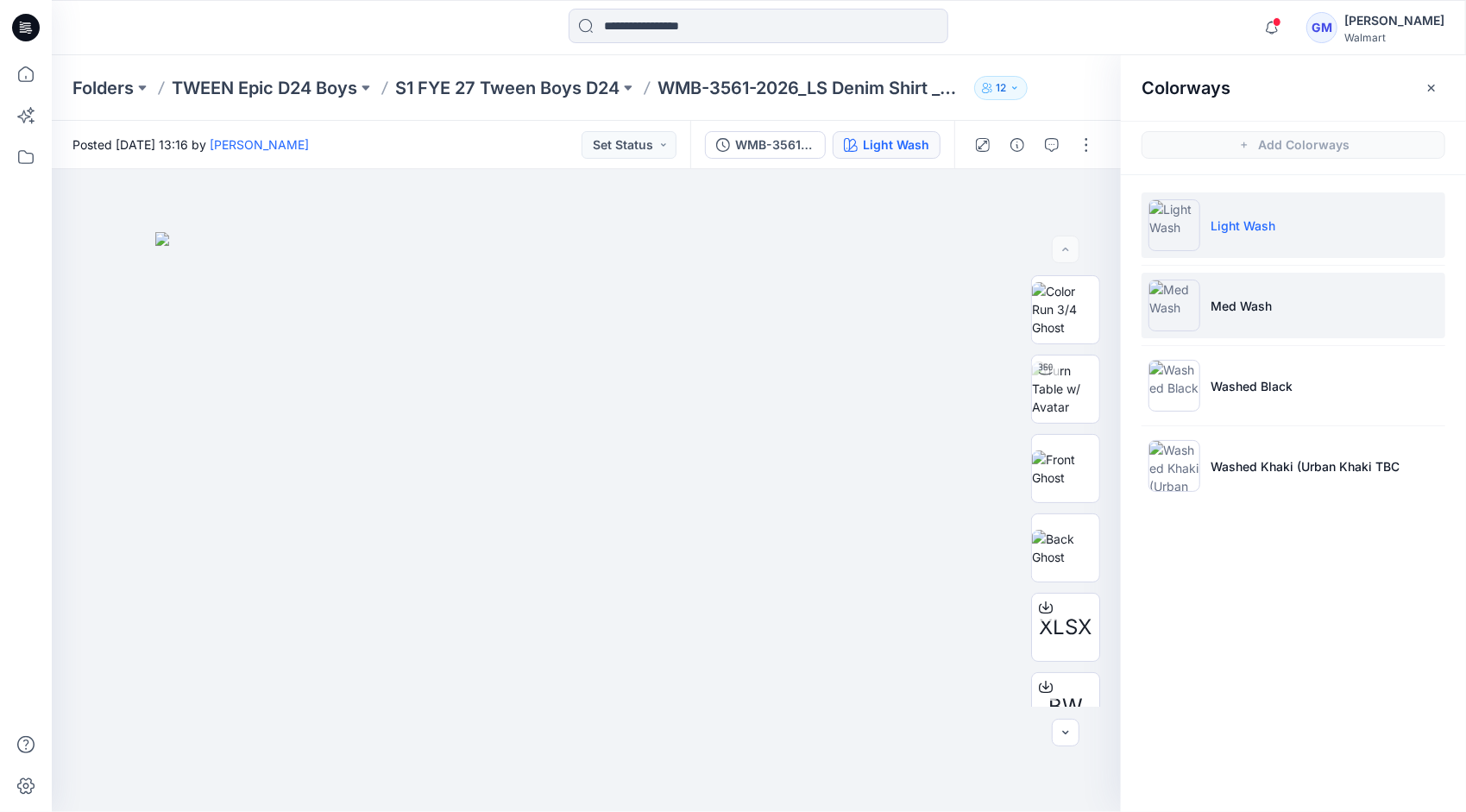
click at [1300, 305] on li "Med Wash" at bounding box center [1294, 305] width 303 height 66
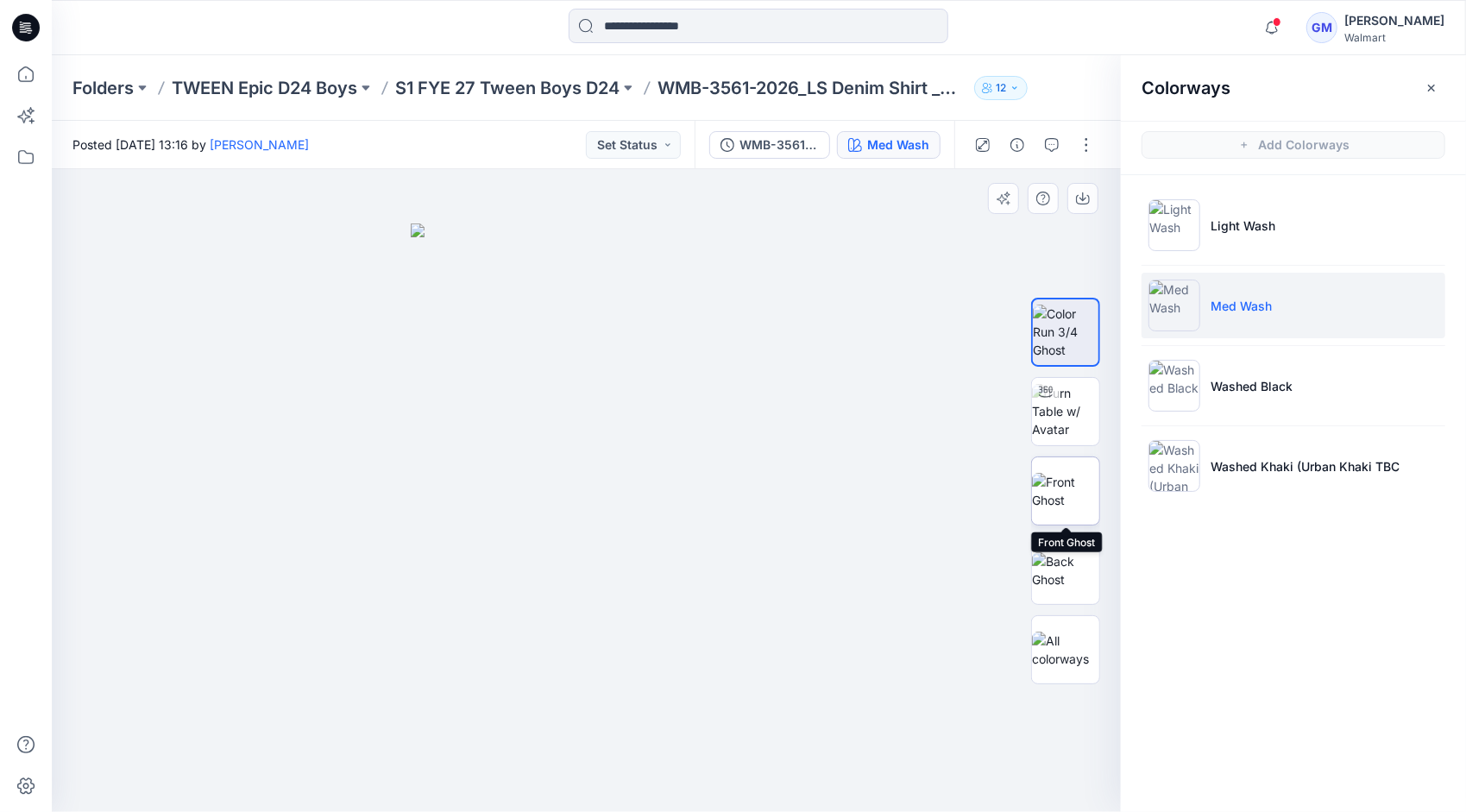
click at [1077, 478] on img at bounding box center [1066, 491] width 67 height 36
